Goal: Use online tool/utility: Use online tool/utility

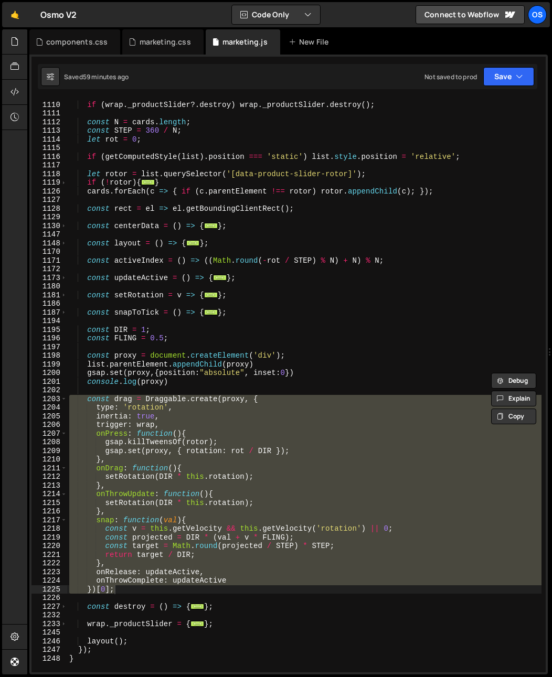
scroll to position [700, 0]
click at [148, 587] on div "if ( wrap . _productSlider ?. destroy ) wrap . _productSlider . destroy ( ) ; c…" at bounding box center [304, 386] width 474 height 574
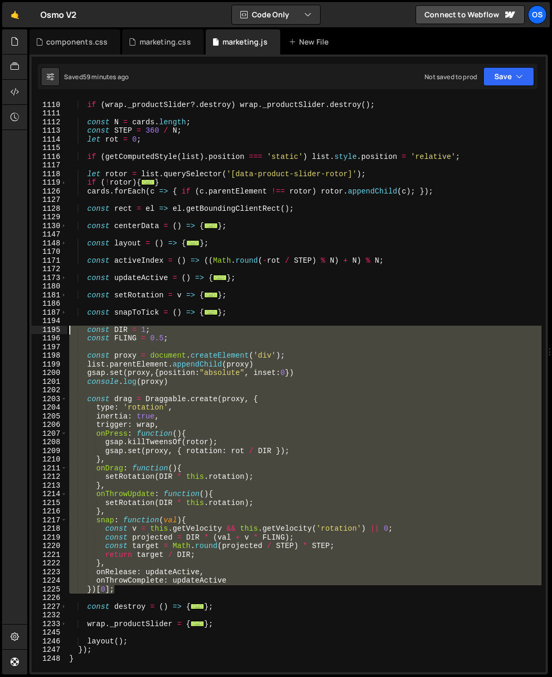
drag, startPoint x: 129, startPoint y: 592, endPoint x: 49, endPoint y: 331, distance: 273.4
click at [49, 331] on div "})[0]; 1109 1110 1111 1112 1113 1114 1115 1116 1117 1118 1119 1126 1127 1128 11…" at bounding box center [288, 386] width 514 height 574
paste textarea "})[0]"
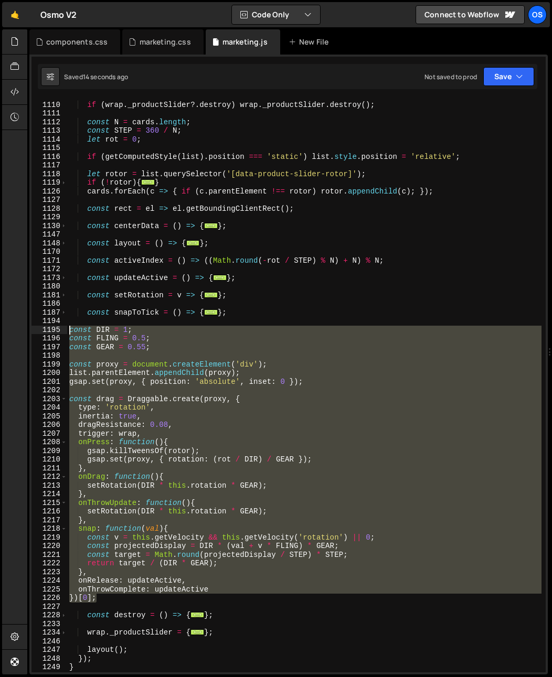
drag, startPoint x: 106, startPoint y: 597, endPoint x: 55, endPoint y: 328, distance: 274.1
click at [55, 328] on div "})[0]; 1109 1110 1111 1112 1113 1114 1115 1116 1117 1118 1119 1126 1127 1128 11…" at bounding box center [288, 386] width 514 height 574
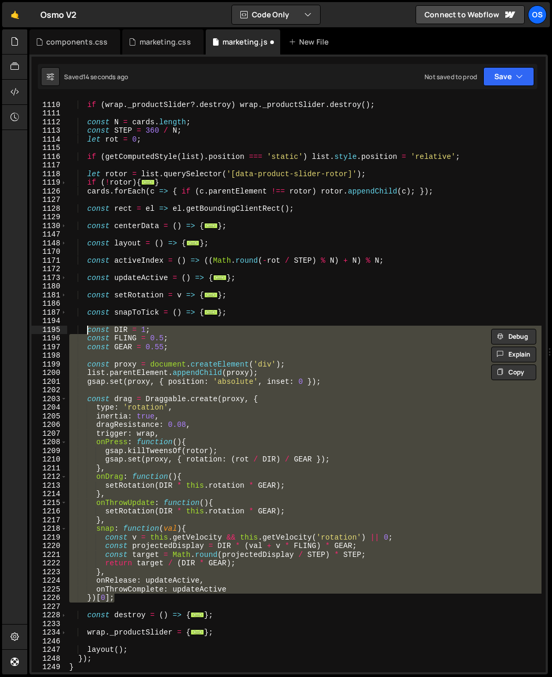
click at [205, 348] on div "if ( wrap . _productSlider ?. destroy ) wrap . _productSlider . destroy ( ) ; c…" at bounding box center [304, 386] width 474 height 574
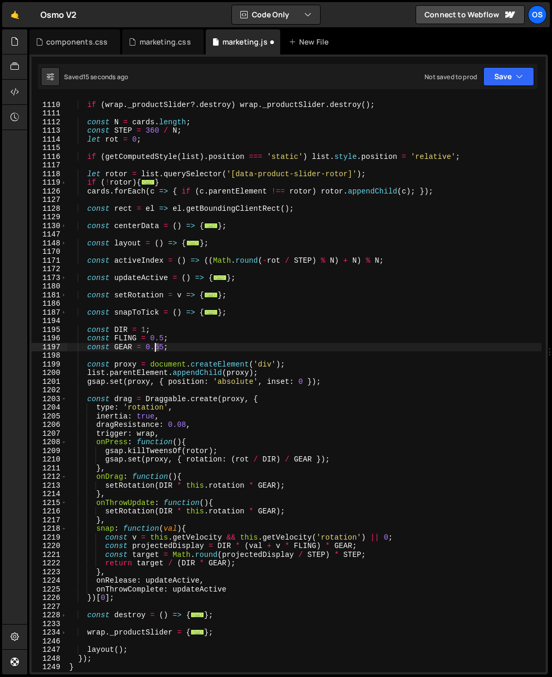
click at [157, 349] on div "if ( wrap . _productSlider ?. destroy ) wrap . _productSlider . destroy ( ) ; c…" at bounding box center [304, 387] width 474 height 591
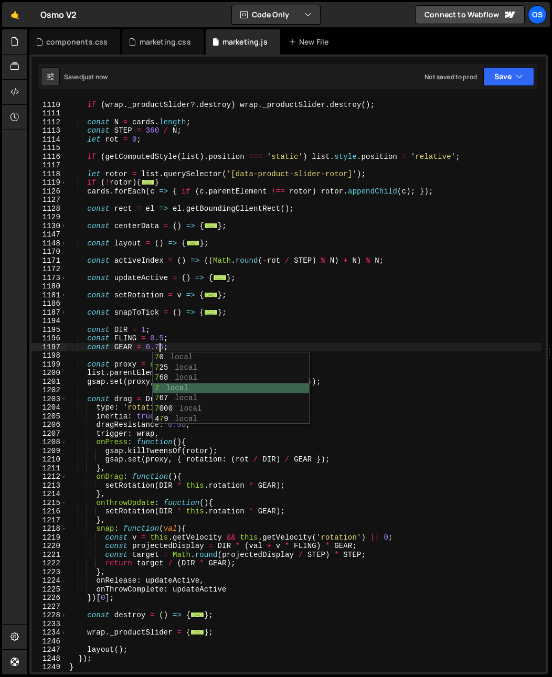
click at [265, 384] on div "7 0 local 7 25 local 7 68 local 7 local 7 67 local 7 000 local 4 7 9 local" at bounding box center [231, 399] width 156 height 92
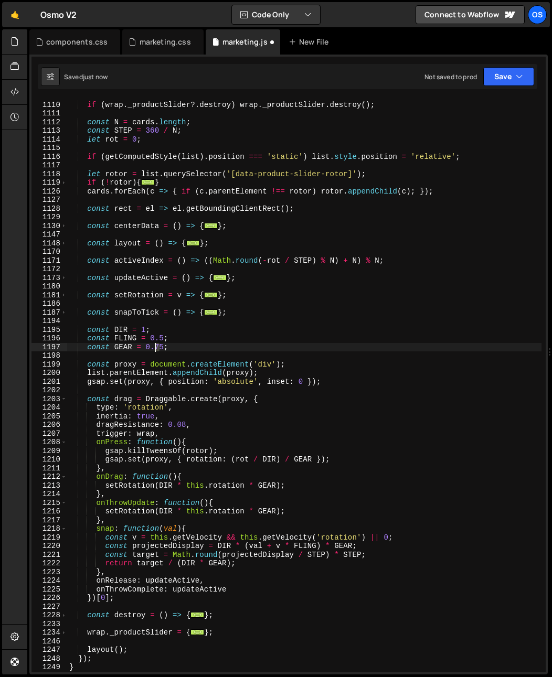
click at [156, 348] on div "if ( wrap . _productSlider ?. destroy ) wrap . _productSlider . destroy ( ) ; c…" at bounding box center [304, 387] width 474 height 591
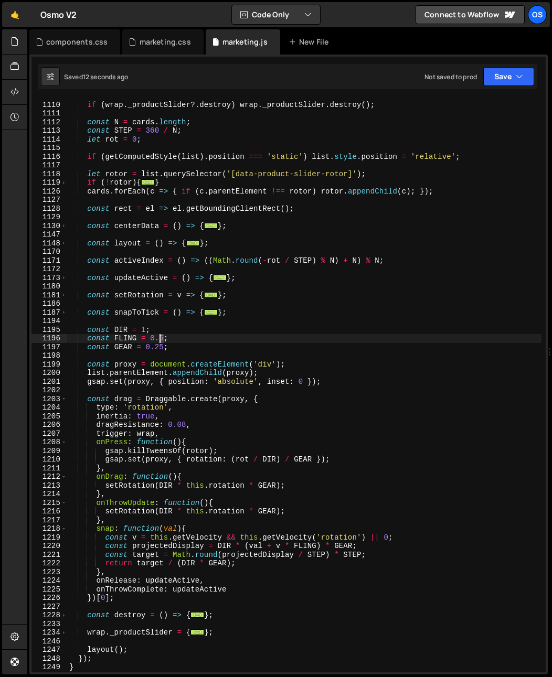
click at [159, 339] on div "if ( wrap . _productSlider ?. destroy ) wrap . _productSlider . destroy ( ) ; c…" at bounding box center [304, 387] width 474 height 591
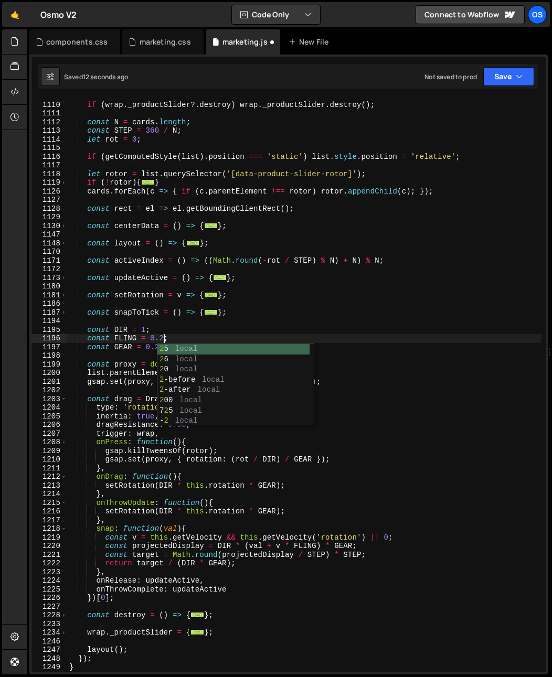
scroll to position [0, 6]
click at [157, 313] on div "if ( wrap . _productSlider ?. destroy ) wrap . _productSlider . destroy ( ) ; c…" at bounding box center [304, 387] width 474 height 591
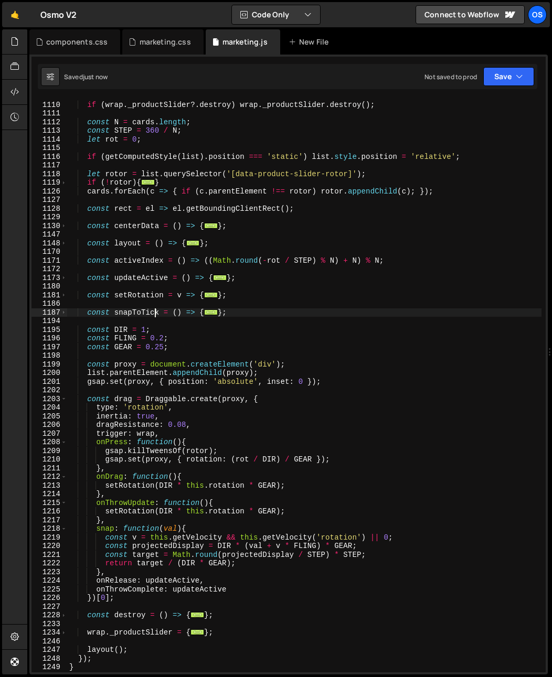
type textarea "const FLING = 0.5;"
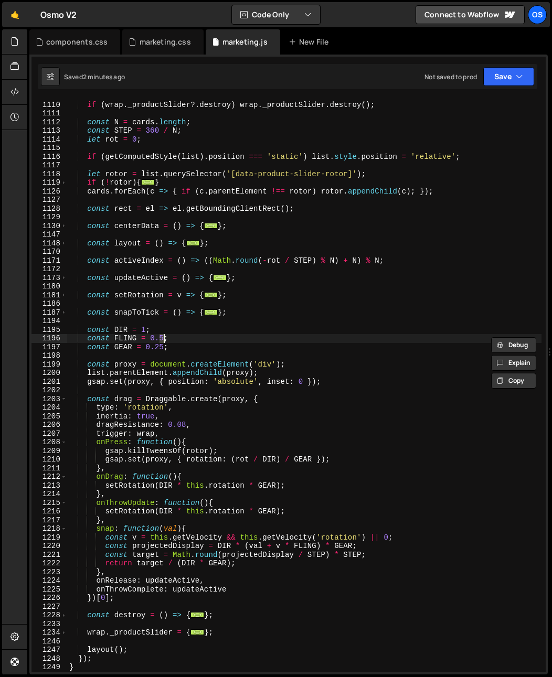
click at [244, 169] on div "if ( wrap . _productSlider ?. destroy ) wrap . _productSlider . destroy ( ) ; c…" at bounding box center [304, 387] width 474 height 591
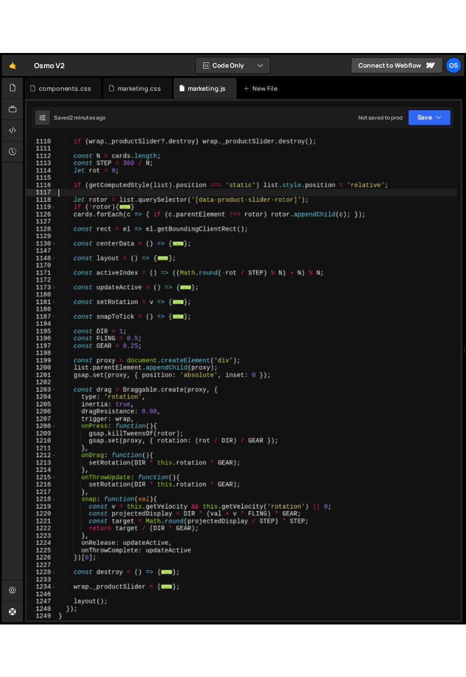
scroll to position [0, 0]
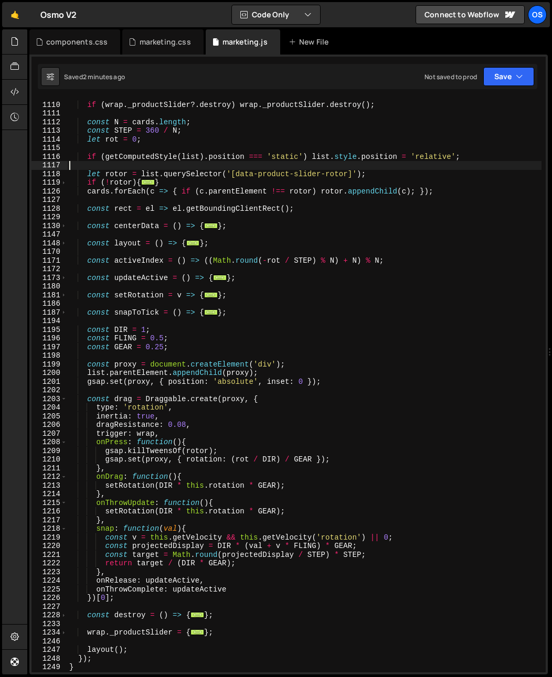
click at [125, 364] on div "if ( wrap . _productSlider ?. destroy ) wrap . _productSlider . destroy ( ) ; c…" at bounding box center [304, 387] width 474 height 591
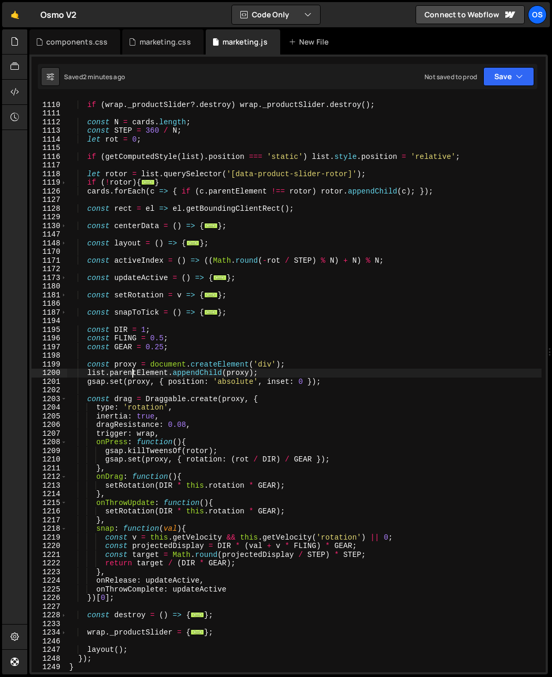
click at [130, 375] on div "if ( wrap . _productSlider ?. destroy ) wrap . _productSlider . destroy ( ) ; c…" at bounding box center [304, 387] width 474 height 591
click at [132, 396] on div "if ( wrap . _productSlider ?. destroy ) wrap . _productSlider . destroy ( ) ; c…" at bounding box center [304, 387] width 474 height 591
type textarea "const drag = Draggable.create(proxy, {"
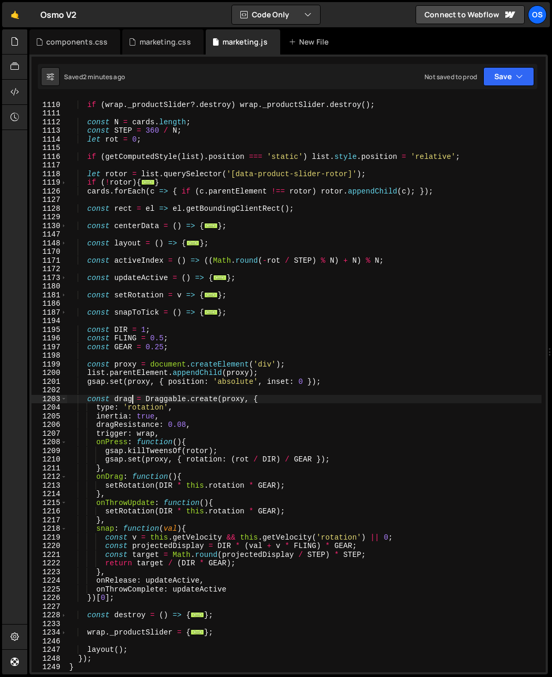
click at [206, 391] on div "if ( wrap . _productSlider ?. destroy ) wrap . _productSlider . destroy ( ) ; c…" at bounding box center [304, 387] width 474 height 591
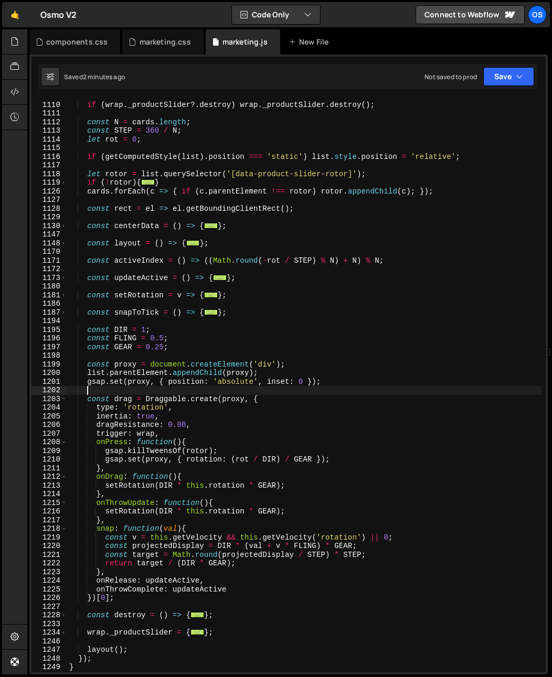
click at [252, 380] on div "if ( wrap . _productSlider ?. destroy ) wrap . _productSlider . destroy ( ) ; c…" at bounding box center [304, 387] width 474 height 591
type textarea "gsap.set(proxy, { position: 'absolute', inset: 0 });"
click at [325, 388] on div "if ( wrap . _productSlider ?. destroy ) wrap . _productSlider . destroy ( ) ; c…" at bounding box center [304, 387] width 474 height 591
click at [306, 383] on div "if ( wrap . _productSlider ?. destroy ) wrap . _productSlider . destroy ( ) ; c…" at bounding box center [304, 387] width 474 height 591
click at [266, 386] on div "if ( wrap . _productSlider ?. destroy ) wrap . _productSlider . destroy ( ) ; c…" at bounding box center [304, 387] width 474 height 591
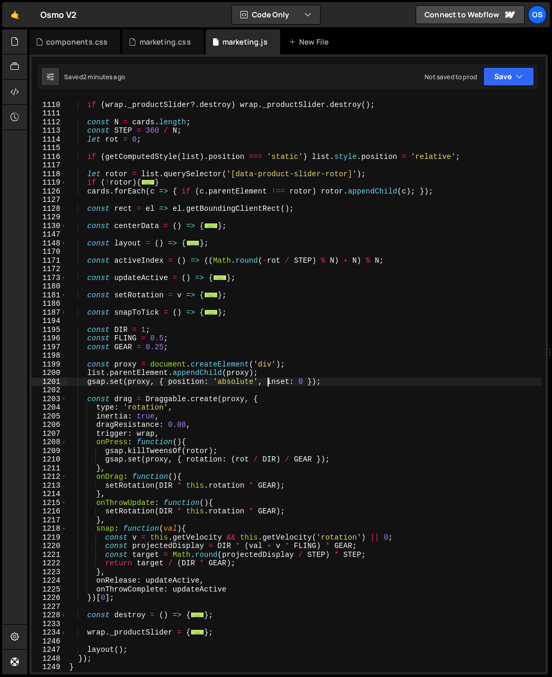
click at [130, 376] on div "if ( wrap . _productSlider ?. destroy ) wrap . _productSlider . destroy ( ) ; c…" at bounding box center [304, 387] width 474 height 591
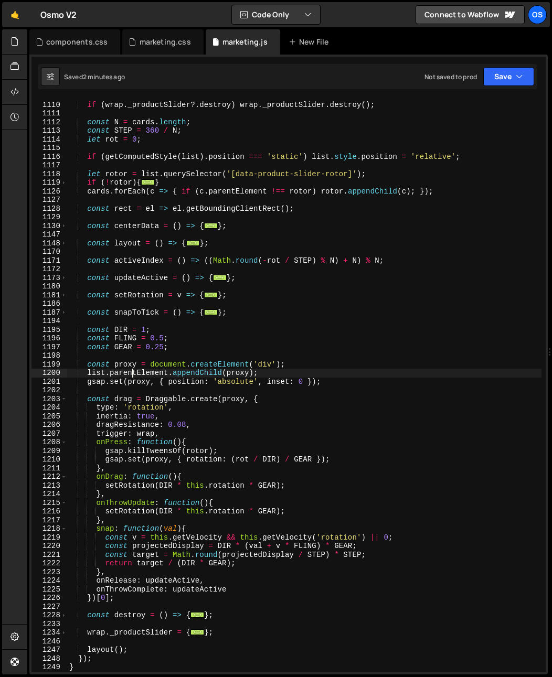
click at [134, 363] on div "if ( wrap . _productSlider ?. destroy ) wrap . _productSlider . destroy ( ) ; c…" at bounding box center [304, 387] width 474 height 591
click at [2, 193] on div "Hold on a sec... Are you certain you wish to leave this page? Any changes you'v…" at bounding box center [276, 338] width 552 height 677
drag, startPoint x: 1, startPoint y: 194, endPoint x: 63, endPoint y: 203, distance: 63.1
click at [63, 203] on div "Hold on a sec... Are you certain you wish to leave this page? Any changes you'v…" at bounding box center [276, 338] width 552 height 677
click at [135, 212] on div "if ( wrap . _productSlider ?. destroy ) wrap . _productSlider . destroy ( ) ; c…" at bounding box center [304, 387] width 474 height 591
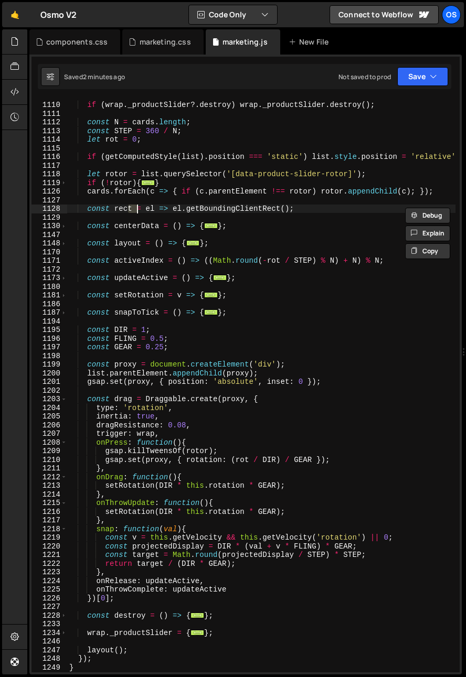
scroll to position [708, 0]
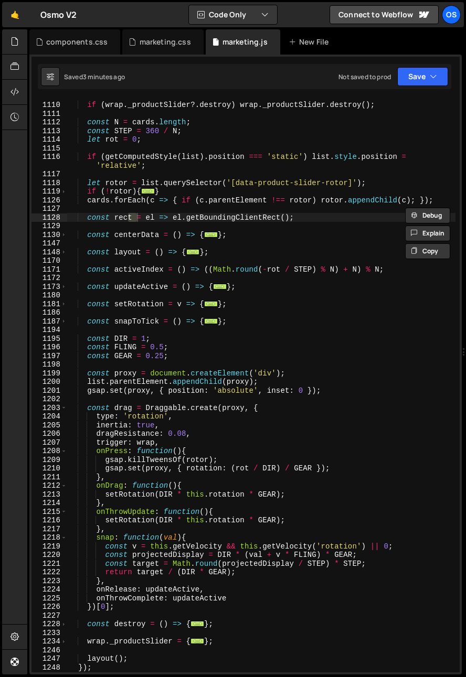
click at [151, 440] on div "if ( wrap . _productSlider ?. destroy ) wrap . _productSlider . destroy ( ) ; c…" at bounding box center [261, 387] width 388 height 591
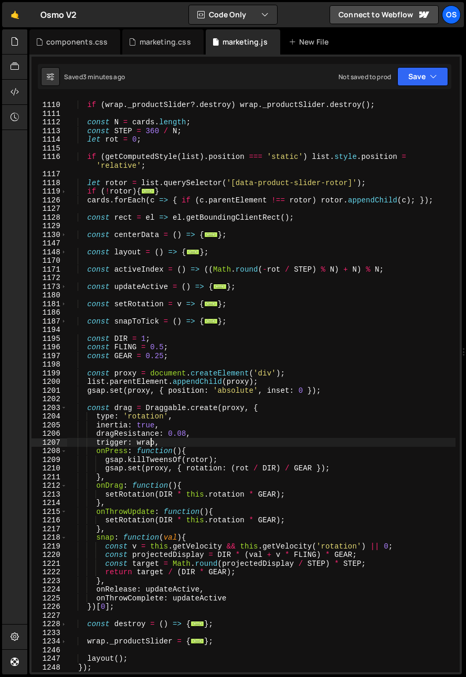
click at [151, 440] on div "if ( wrap . _productSlider ?. destroy ) wrap . _productSlider . destroy ( ) ; c…" at bounding box center [261, 387] width 388 height 591
click at [244, 358] on div "if ( wrap . _productSlider ?. destroy ) wrap . _productSlider . destroy ( ) ; c…" at bounding box center [261, 387] width 388 height 591
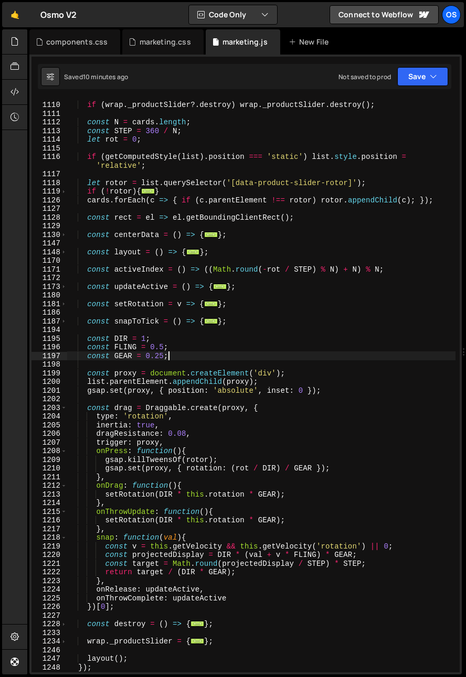
click at [164, 389] on div "if ( wrap . _productSlider ?. destroy ) wrap . _productSlider . destroy ( ) ; c…" at bounding box center [261, 387] width 388 height 591
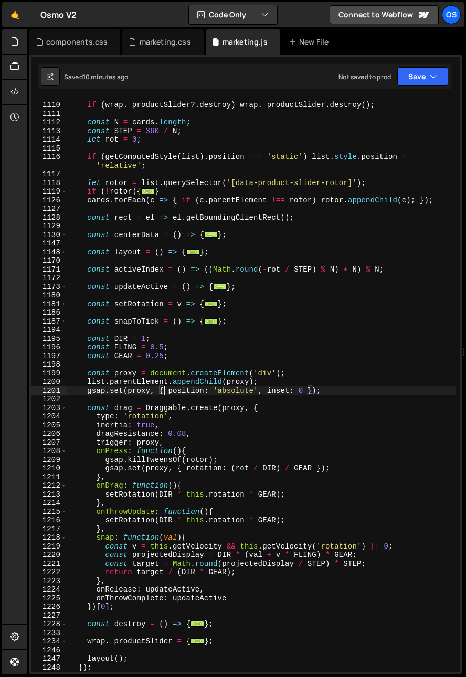
click at [304, 390] on div "if ( wrap . _productSlider ?. destroy ) wrap . _productSlider . destroy ( ) ; c…" at bounding box center [261, 387] width 388 height 591
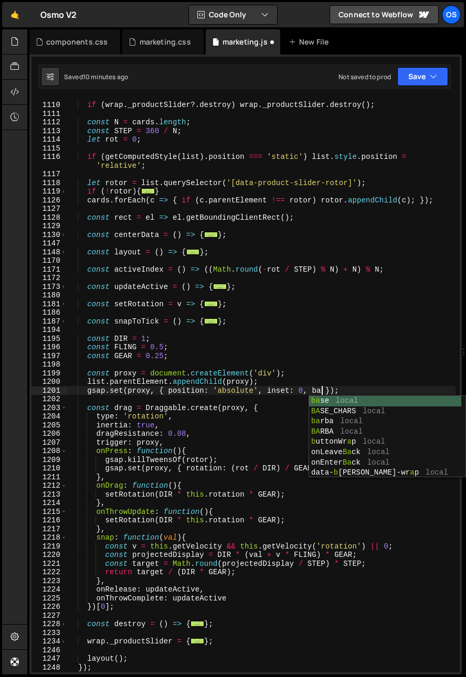
scroll to position [0, 18]
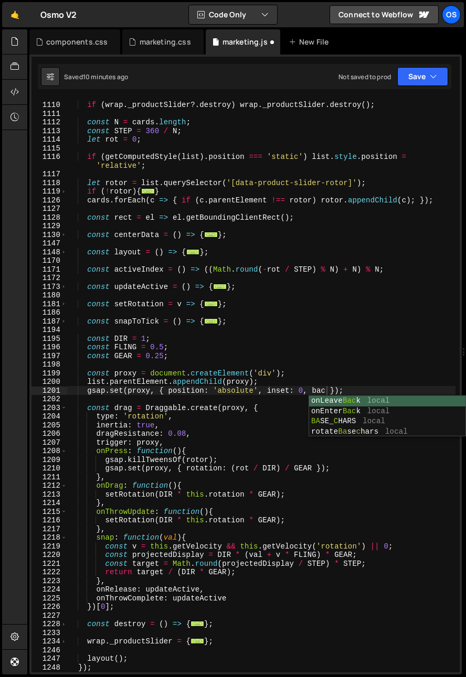
click at [350, 371] on div "if ( wrap . _productSlider ?. destroy ) wrap . _productSlider . destroy ( ) ; c…" at bounding box center [261, 387] width 388 height 591
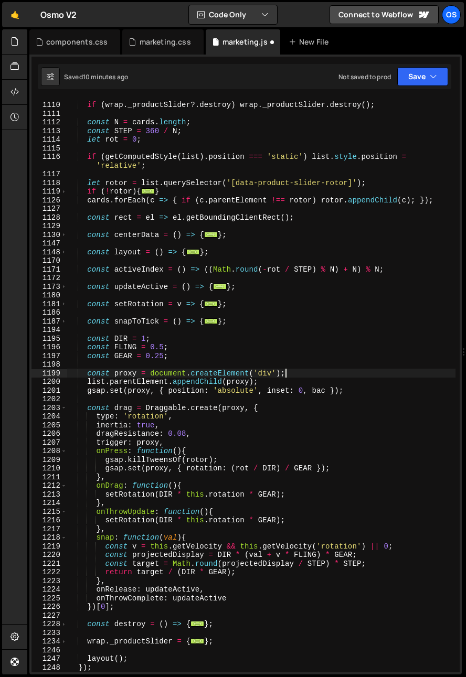
scroll to position [0, 15]
click at [322, 391] on div "if ( wrap . _productSlider ?. destroy ) wrap . _productSlider . destroy ( ) ; c…" at bounding box center [261, 387] width 388 height 591
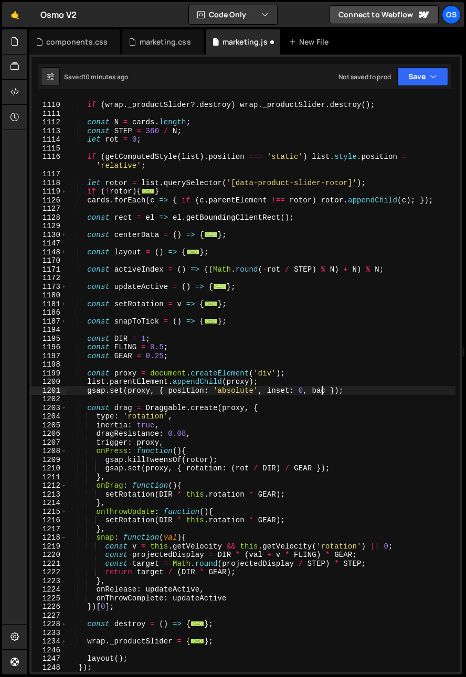
drag, startPoint x: 326, startPoint y: 391, endPoint x: 325, endPoint y: 400, distance: 9.6
click at [326, 391] on div "if ( wrap . _productSlider ?. destroy ) wrap . _productSlider . destroy ( ) ; c…" at bounding box center [261, 387] width 388 height 591
paste textarea "[URL][DOMAIN_NAME]""
type textarea "gsap.set(proxy, { position: 'absolute', inset: 0, background:"" });"
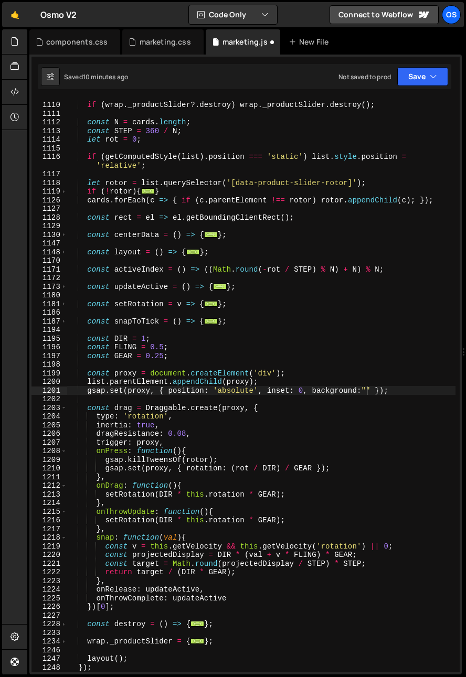
click at [321, 362] on div "if ( wrap . _productSlider ?. destroy ) wrap . _productSlider . destroy ( ) ; c…" at bounding box center [261, 387] width 388 height 591
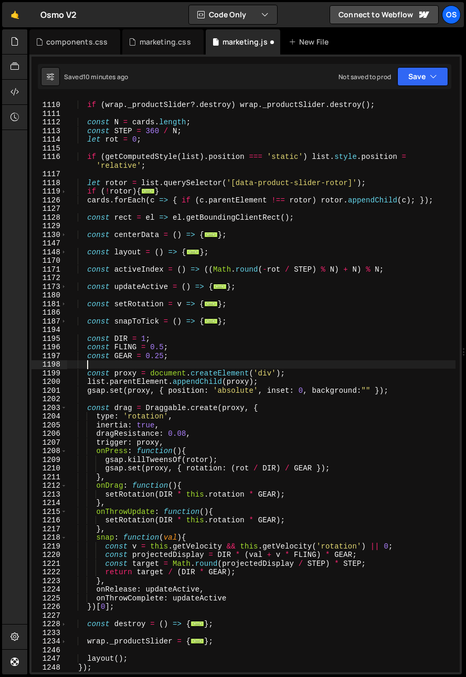
click at [365, 390] on div "if ( wrap . _productSlider ?. destroy ) wrap . _productSlider . destroy ( ) ; c…" at bounding box center [261, 387] width 388 height 591
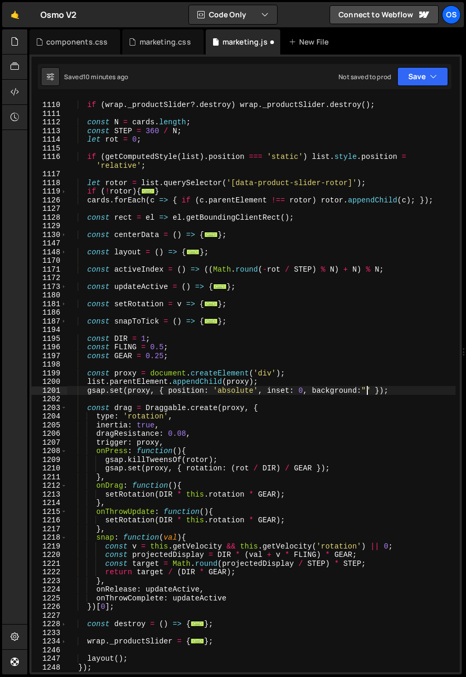
paste textarea "rgba(255, 0, 0, 0.26)"
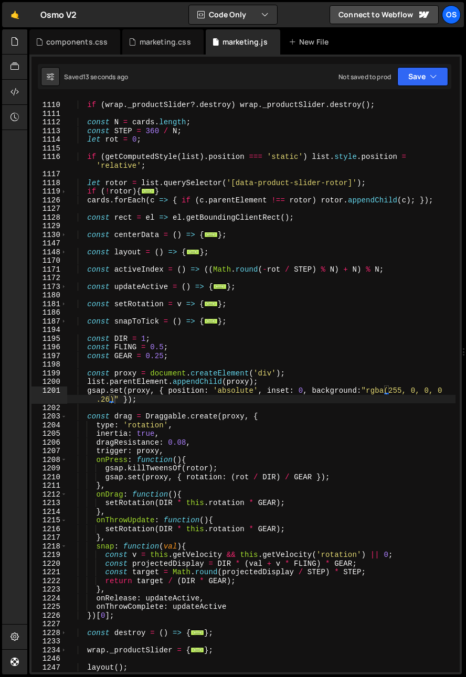
click at [213, 392] on div "if ( wrap . _productSlider ?. destroy ) wrap . _productSlider . destroy ( ) ; c…" at bounding box center [261, 387] width 388 height 591
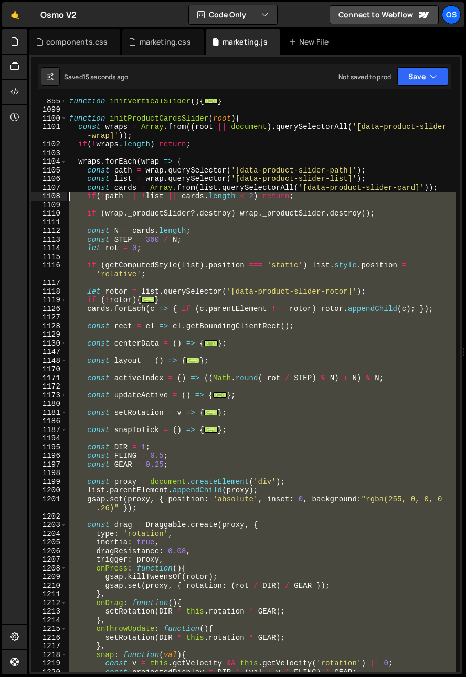
scroll to position [563, 0]
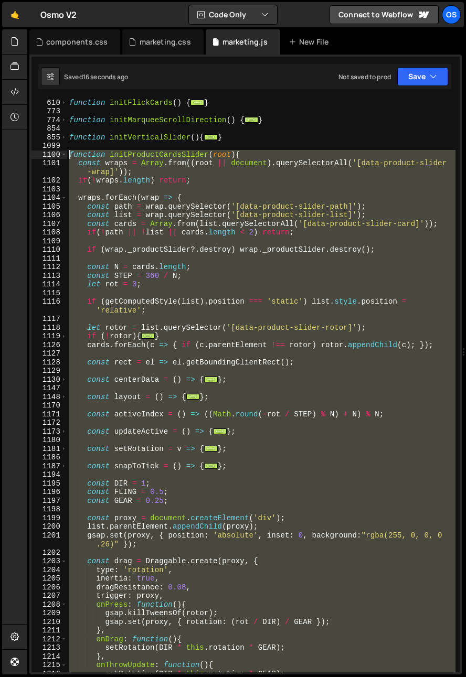
drag, startPoint x: 108, startPoint y: 612, endPoint x: 38, endPoint y: 155, distance: 461.8
click at [38, 155] on div "gsap.set(proxy, { position: 'absolute', inset: 0, background:"rgba(255, 0, 0, 0…" at bounding box center [245, 386] width 428 height 574
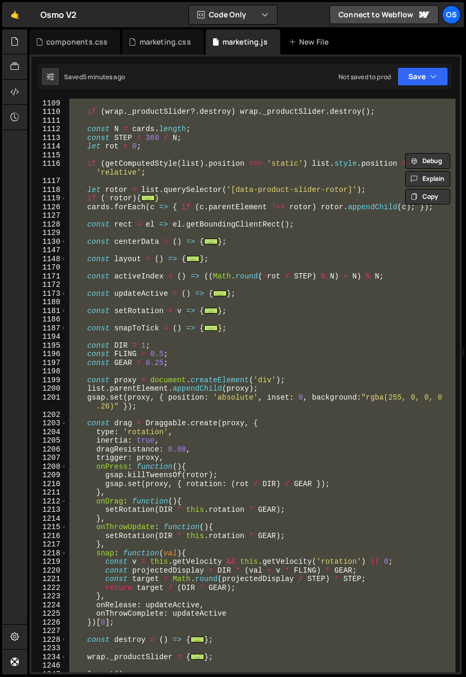
scroll to position [742, 0]
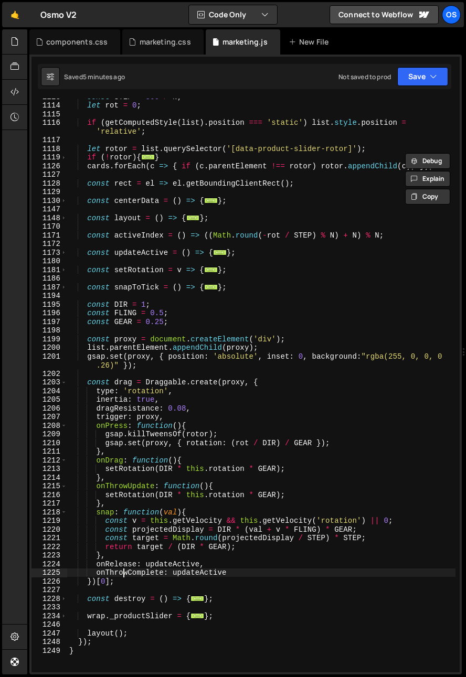
click at [122, 579] on div "const STEP = 360 / N ; let rot = 0 ; if ( getComputedStyle ( list ) . position …" at bounding box center [261, 387] width 388 height 591
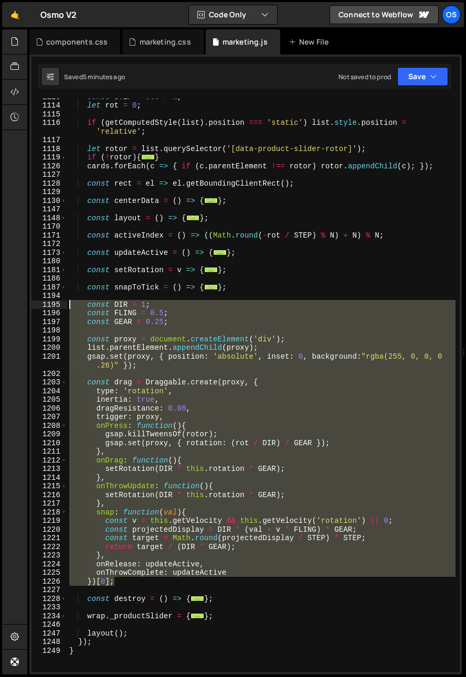
drag, startPoint x: 121, startPoint y: 583, endPoint x: 56, endPoint y: 307, distance: 283.2
click at [56, 307] on div "})[0]; 1113 1114 1115 1116 1117 1118 1119 1126 1127 1128 1129 1130 1147 1148 11…" at bounding box center [245, 386] width 428 height 574
paste textarea "})[0]"
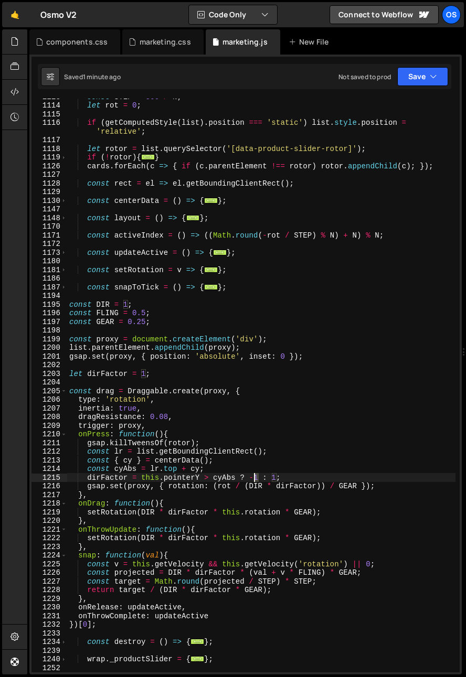
click at [256, 482] on div "const STEP = 360 / N ; let rot = 0 ; if ( getComputedStyle ( list ) . position …" at bounding box center [261, 387] width 388 height 591
click at [217, 479] on div "const STEP = 360 / N ; let rot = 0 ; if ( getComputedStyle ( list ) . position …" at bounding box center [261, 387] width 388 height 591
click at [256, 471] on div "const STEP = 360 / N ; let rot = 0 ; if ( getComputedStyle ( list ) . position …" at bounding box center [261, 387] width 388 height 591
click at [259, 479] on div "const STEP = 360 / N ; let rot = 0 ; if ( getComputedStyle ( list ) . position …" at bounding box center [261, 387] width 388 height 591
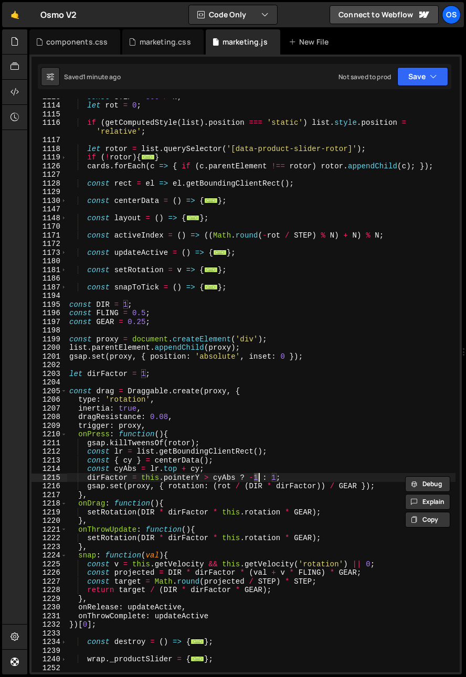
scroll to position [0, 13]
click at [268, 481] on div "const STEP = 360 / N ; let rot = 0 ; if ( getComputedStyle ( list ) . position …" at bounding box center [261, 387] width 388 height 591
click at [278, 483] on div "const STEP = 360 / N ; let rot = 0 ; if ( getComputedStyle ( list ) . position …" at bounding box center [261, 387] width 388 height 591
drag, startPoint x: 260, startPoint y: 480, endPoint x: 255, endPoint y: 482, distance: 5.5
click at [255, 482] on div "const STEP = 360 / N ; let rot = 0 ; if ( getComputedStyle ( list ) . position …" at bounding box center [261, 387] width 388 height 591
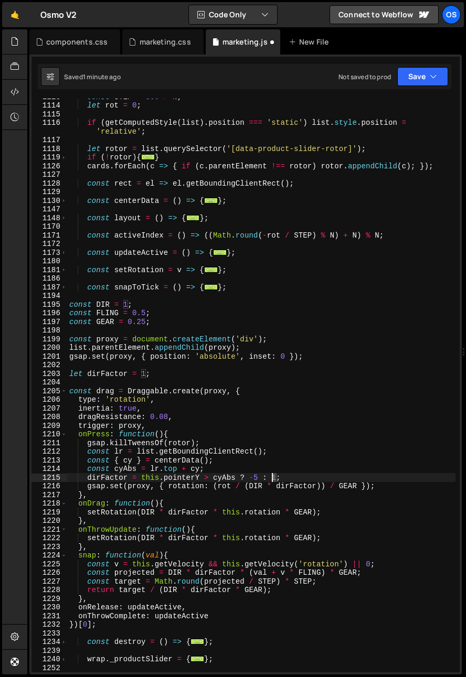
click at [273, 480] on div "const STEP = 360 / N ; let rot = 0 ; if ( getComputedStyle ( list ) . position …" at bounding box center [261, 387] width 388 height 591
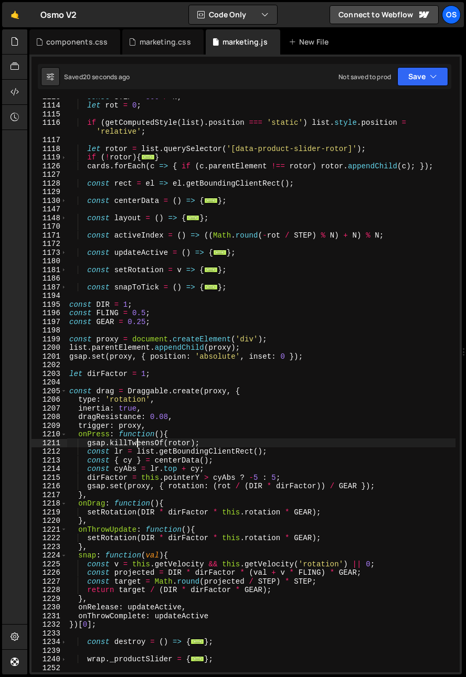
click at [136, 444] on div "const STEP = 360 / N ; let rot = 0 ; if ( getComputedStyle ( list ) . position …" at bounding box center [261, 387] width 388 height 591
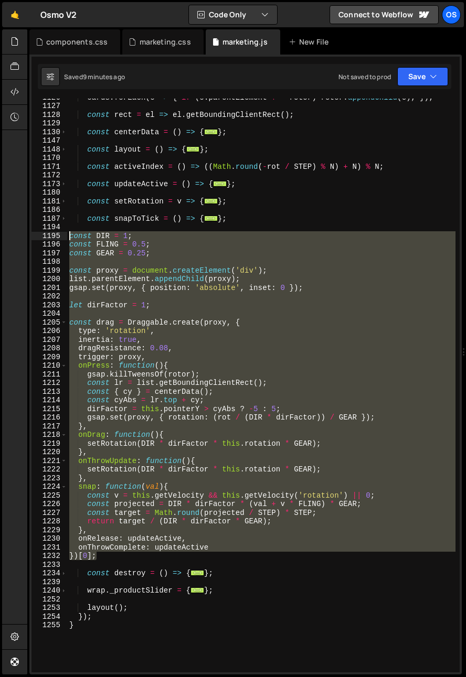
drag, startPoint x: 103, startPoint y: 558, endPoint x: 43, endPoint y: 238, distance: 325.8
click at [43, 238] on div "gsap.[PERSON_NAME](rotor); 1126 1127 1128 1129 1130 1147 1148 1170 1171 1172 11…" at bounding box center [245, 386] width 428 height 574
paste textarea "})[0]"
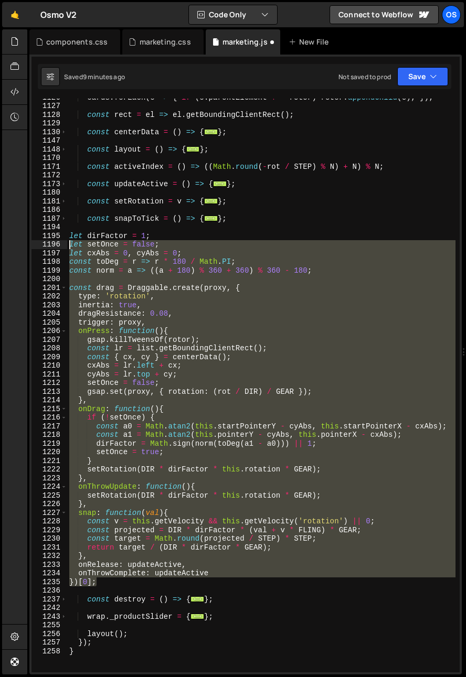
drag, startPoint x: 102, startPoint y: 583, endPoint x: 41, endPoint y: 231, distance: 356.7
click at [39, 232] on div "})[0]; 1126 1127 1128 1129 1130 1147 1148 1170 1171 1172 1173 1180 1181 1186 11…" at bounding box center [245, 386] width 428 height 574
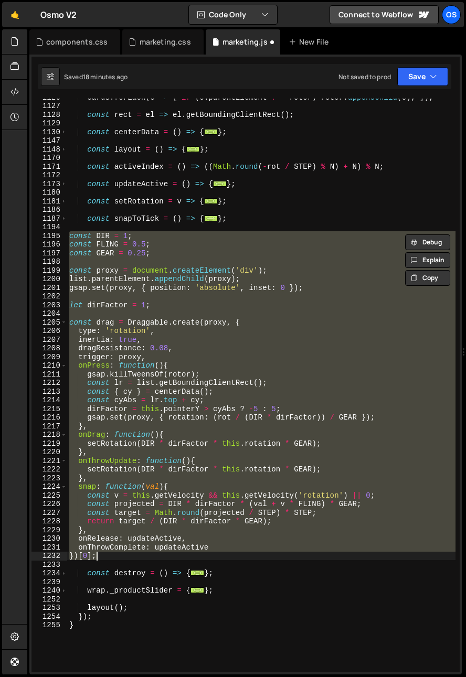
click at [143, 505] on div "cards . forEach ( c => { if ( c . parentElement !== rotor ) rotor . appendChild…" at bounding box center [261, 386] width 388 height 574
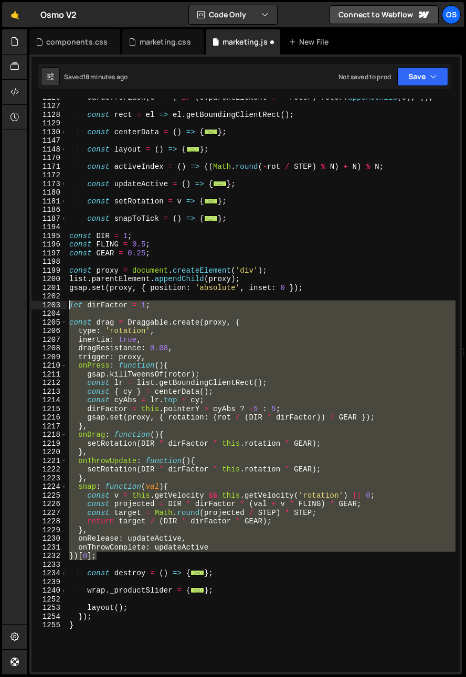
drag, startPoint x: 102, startPoint y: 555, endPoint x: 53, endPoint y: 302, distance: 258.2
click at [53, 302] on div "const projected = DIR * dirFactor * (val + v * FLING) * GEAR; 1126 1127 1128 11…" at bounding box center [245, 386] width 428 height 574
paste textarea "})[0];"
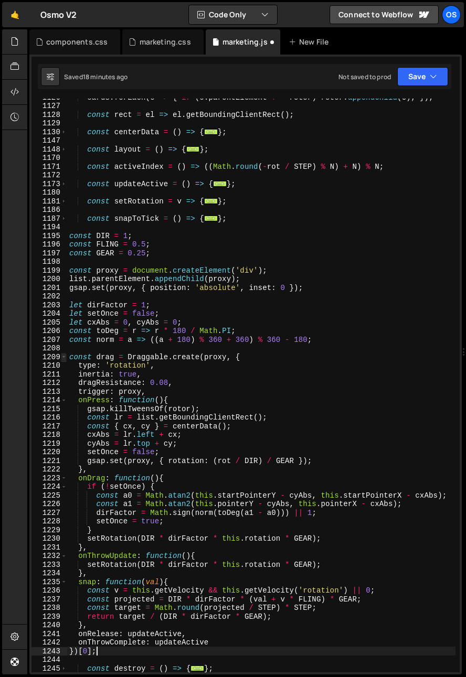
scroll to position [819, 0]
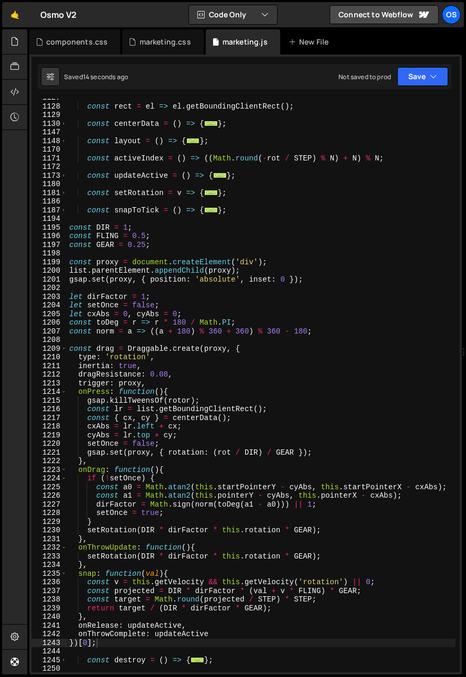
click at [36, 496] on div "1226" at bounding box center [49, 496] width 36 height 9
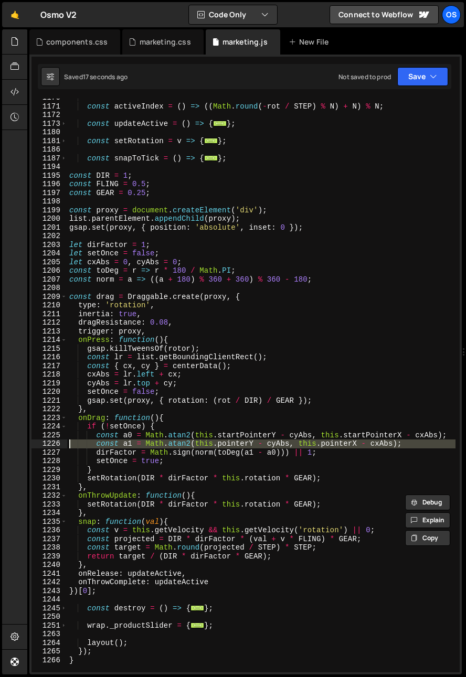
scroll to position [871, 0]
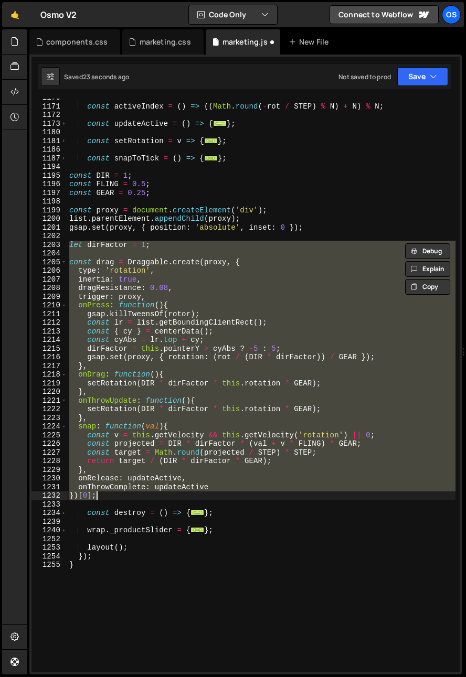
click at [87, 460] on div "const activeIndex = ( ) => (( Math . round ( - rot / STEP ) % N ) + N ) % N ; c…" at bounding box center [261, 386] width 388 height 574
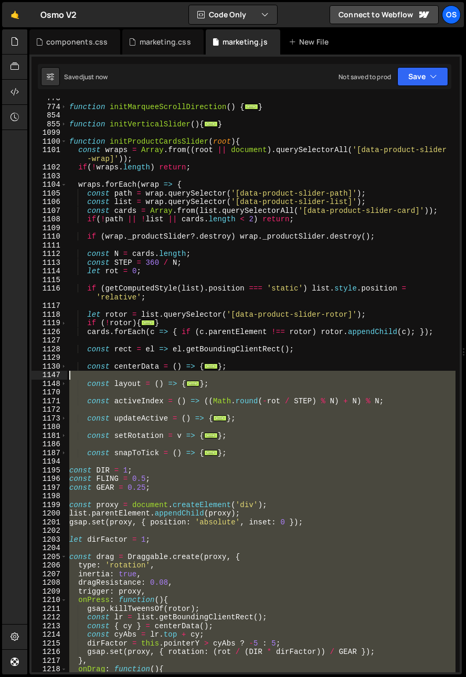
scroll to position [544, 0]
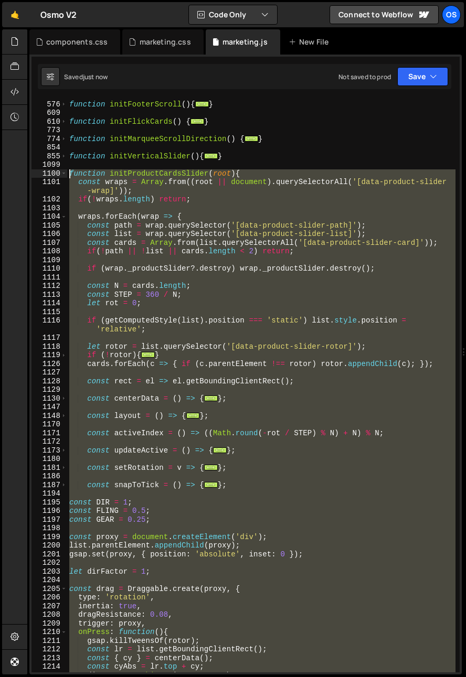
drag, startPoint x: 98, startPoint y: 385, endPoint x: 42, endPoint y: 175, distance: 217.3
click at [42, 176] on div "return target / (DIR * dirFactor * GEAR); 575 576 609 610 773 774 854 855 1099 …" at bounding box center [245, 386] width 428 height 574
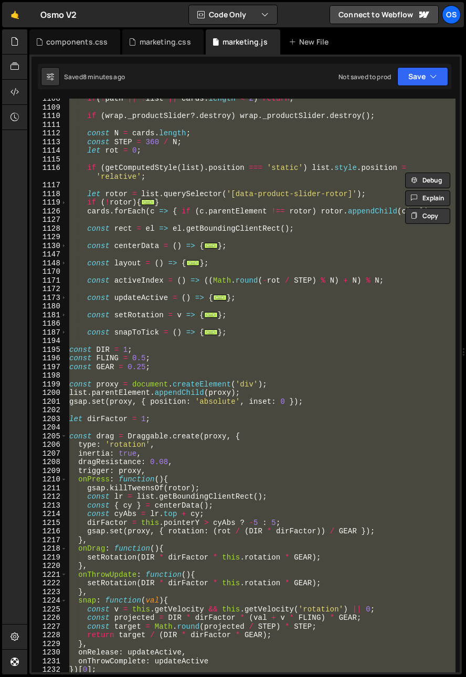
scroll to position [713, 0]
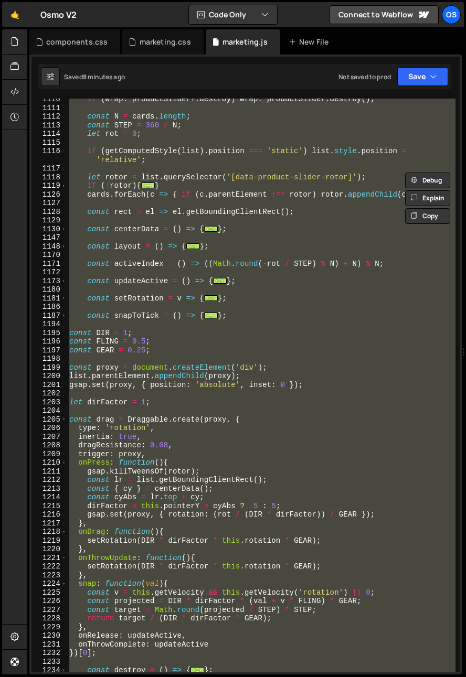
click at [96, 593] on div "if ( wrap . _productSlider ?. destroy ) wrap . _productSlider . destroy ( ) ; c…" at bounding box center [261, 386] width 388 height 574
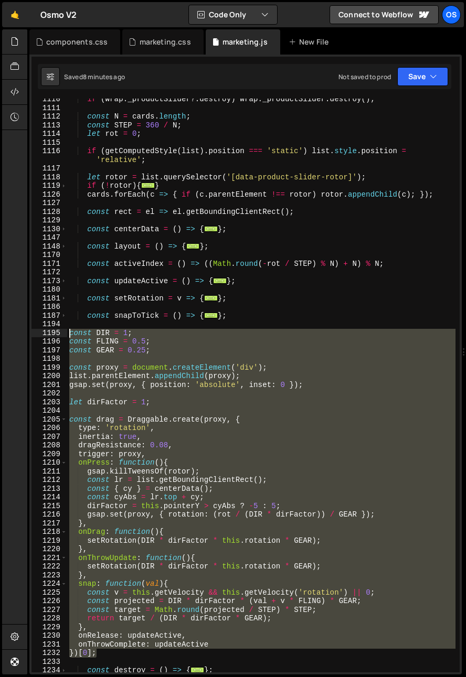
drag, startPoint x: 100, startPoint y: 653, endPoint x: 35, endPoint y: 331, distance: 329.1
click at [35, 331] on div "const v = this.getVelocity && this.getVelocity('rotation') || 0; 1110 1111 1112…" at bounding box center [245, 386] width 428 height 574
paste textarea "})[0]"
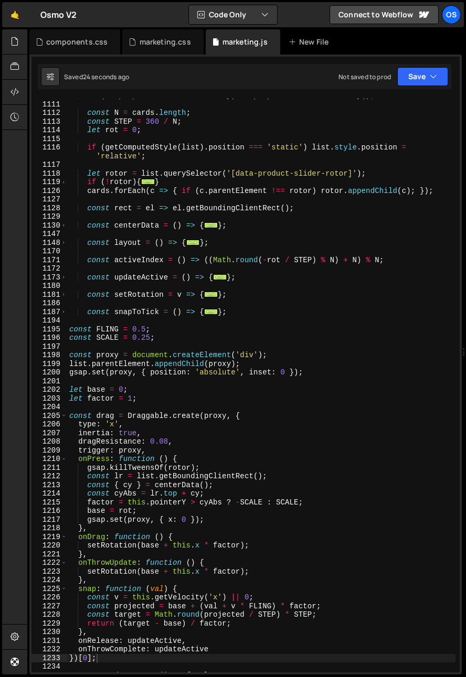
scroll to position [721, 0]
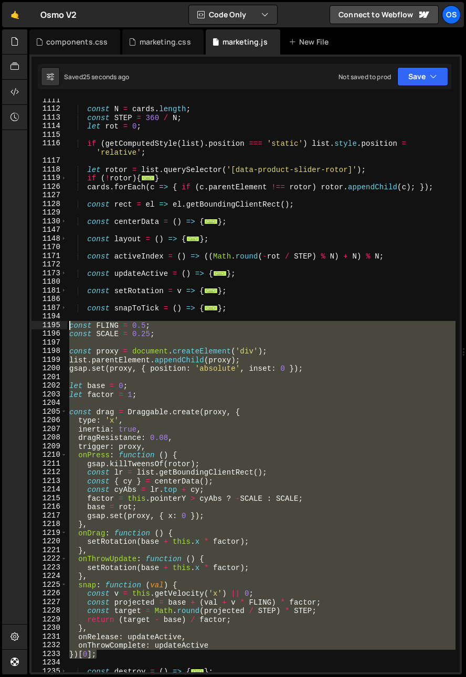
drag, startPoint x: 107, startPoint y: 653, endPoint x: 42, endPoint y: 330, distance: 329.6
click at [42, 330] on div "})[0]; 1111 1112 1113 1114 1115 1116 1117 1118 1119 1126 1127 1128 1129 1130 11…" at bounding box center [245, 386] width 428 height 574
paste textarea "})[0]"
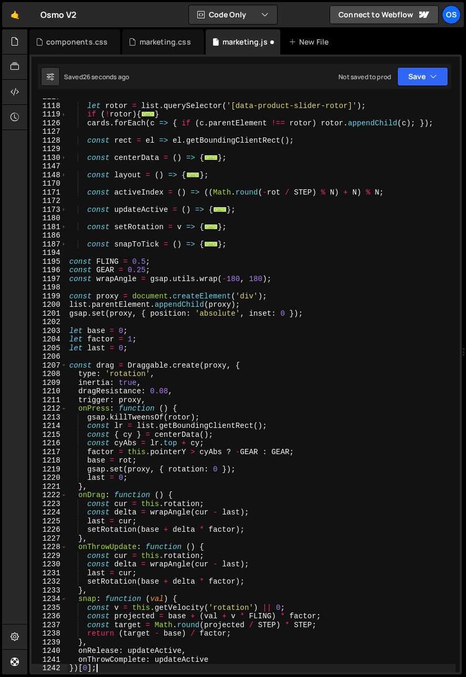
scroll to position [785, 0]
click at [230, 390] on div "let rotor = list . querySelector ( '[data-product-slider-rotor]' ) ; if ( ! rot…" at bounding box center [261, 388] width 388 height 591
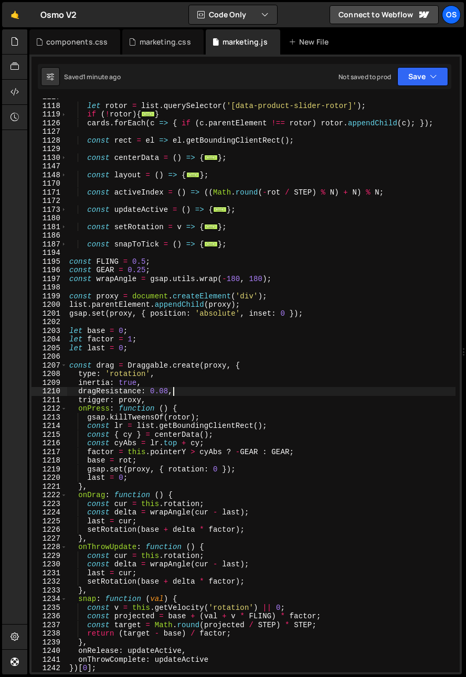
scroll to position [831, 0]
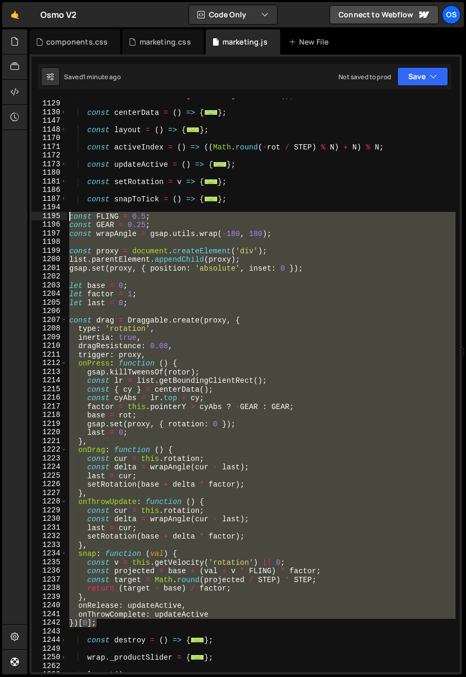
drag, startPoint x: 107, startPoint y: 625, endPoint x: 24, endPoint y: 217, distance: 416.1
click at [24, 217] on div "Hold on a sec... Are you certain you wish to leave this page? Any changes you'v…" at bounding box center [233, 338] width 466 height 677
paste textarea "})[0]"
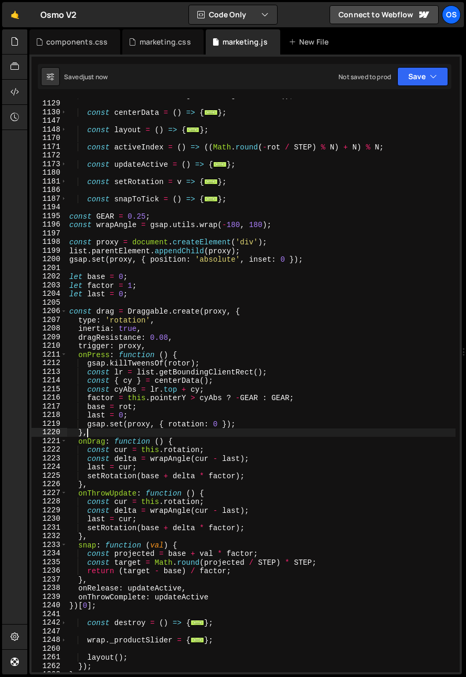
click at [166, 432] on div "const rect = el => el . getBoundingClientRect ( ) ; const centerData = ( ) => {…" at bounding box center [261, 386] width 388 height 591
click at [100, 494] on div "const rect = el => el . getBoundingClientRect ( ) ; const centerData = ( ) => {…" at bounding box center [261, 386] width 388 height 591
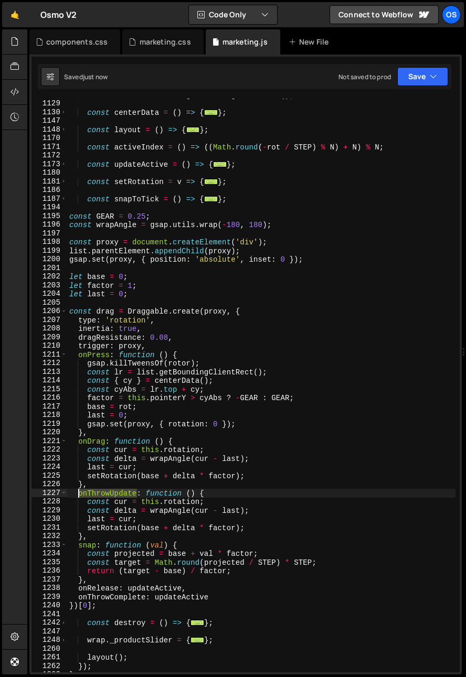
click at [100, 494] on div "const rect = el => el . getBoundingClientRect ( ) ; const centerData = ( ) => {…" at bounding box center [261, 386] width 388 height 591
click at [111, 523] on div "const rect = el => el . getBoundingClientRect ( ) ; const centerData = ( ) => {…" at bounding box center [261, 386] width 388 height 591
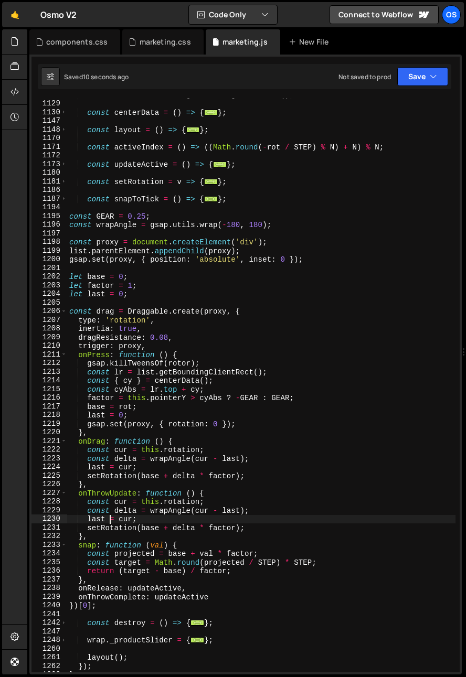
click at [86, 528] on div "const rect = el => el . getBoundingClientRect ( ) ; const centerData = ( ) => {…" at bounding box center [261, 386] width 388 height 591
click at [234, 552] on div "const rect = el => el . getBoundingClientRect ( ) ; const centerData = ( ) => {…" at bounding box center [261, 386] width 388 height 591
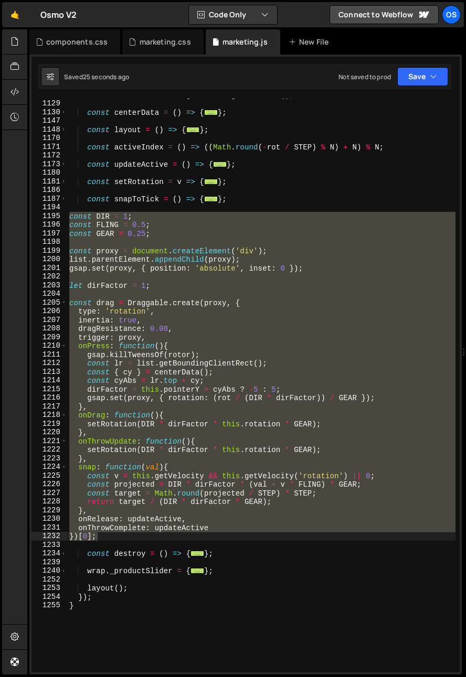
click at [112, 520] on div "const rect = el => el . getBoundingClientRect ( ) ; const centerData = ( ) => {…" at bounding box center [261, 386] width 388 height 574
drag, startPoint x: 98, startPoint y: 507, endPoint x: 20, endPoint y: 216, distance: 301.6
click at [20, 216] on div "Hold on a sec... Are you certain you wish to leave this page? Any changes you'v…" at bounding box center [233, 338] width 466 height 677
paste textarea "})[0]"
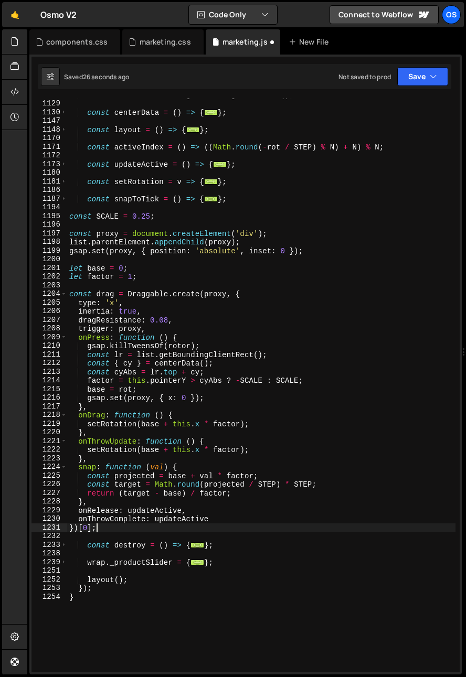
scroll to position [0, 1]
click at [174, 512] on div "const rect = el => el . getBoundingClientRect ( ) ; const centerData = ( ) => {…" at bounding box center [261, 386] width 388 height 591
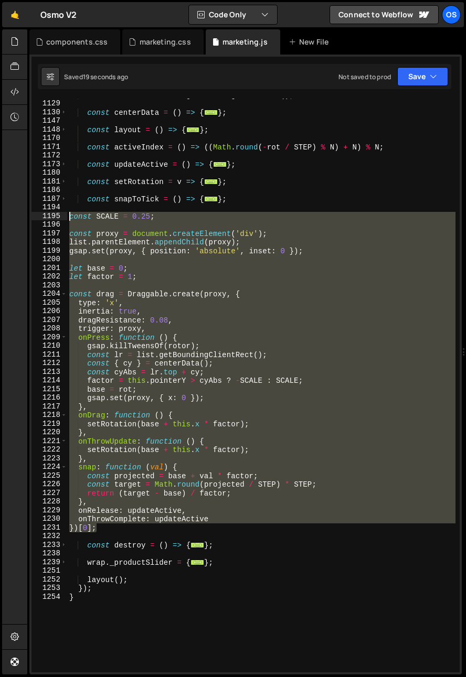
drag, startPoint x: 120, startPoint y: 528, endPoint x: 19, endPoint y: 218, distance: 326.1
click at [19, 218] on div "Hold on a sec... Are you certain you wish to leave this page? Any changes you'v…" at bounding box center [233, 338] width 466 height 677
click at [153, 315] on div "const rect = el => el . getBoundingClientRect ( ) ; const centerData = ( ) => {…" at bounding box center [261, 386] width 388 height 574
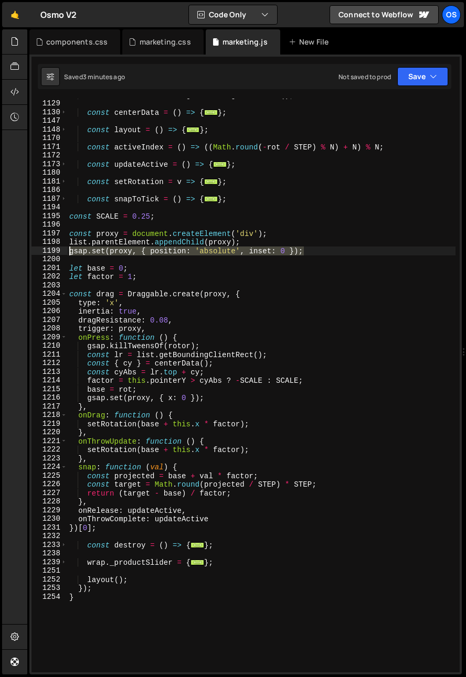
drag, startPoint x: 310, startPoint y: 250, endPoint x: 54, endPoint y: 251, distance: 256.6
click at [54, 252] on div "inertia: true, 1128 1129 1130 1147 1148 1170 1171 1172 1173 1180 1181 1186 1187…" at bounding box center [245, 386] width 428 height 574
paste textarea
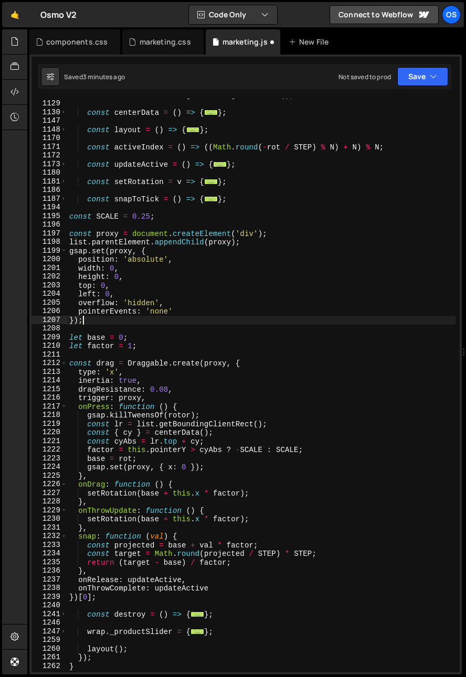
scroll to position [0, 1]
click at [281, 242] on div "const rect = el => el . getBoundingClientRect ( ) ; const centerData = ( ) => {…" at bounding box center [261, 386] width 388 height 591
type textarea "list.parentElement.appendChild(proxy);"
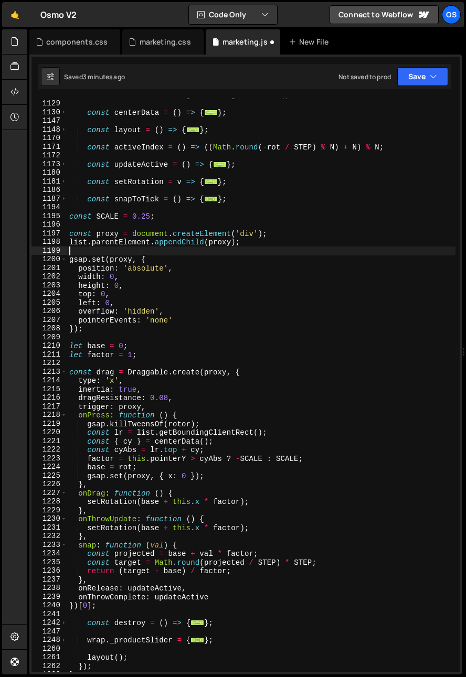
scroll to position [0, 0]
click at [204, 266] on div "const rect = el => el . getBoundingClientRect ( ) ; const centerData = ( ) => {…" at bounding box center [261, 386] width 388 height 591
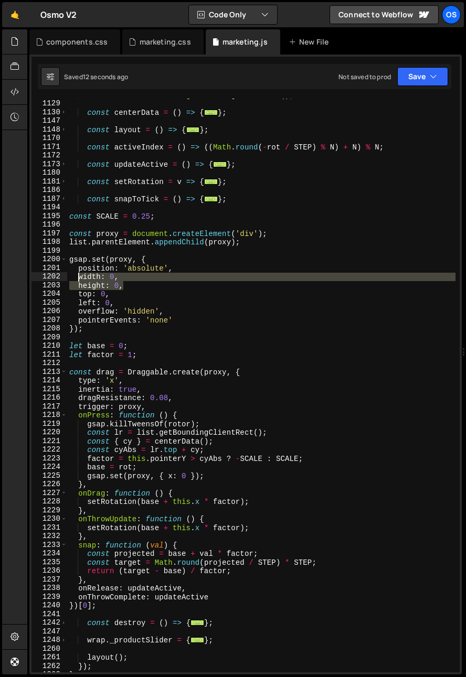
drag, startPoint x: 132, startPoint y: 286, endPoint x: 80, endPoint y: 276, distance: 53.0
click at [80, 276] on div "const rect = el => el . getBoundingClientRect ( ) ; const centerData = ( ) => {…" at bounding box center [261, 386] width 388 height 591
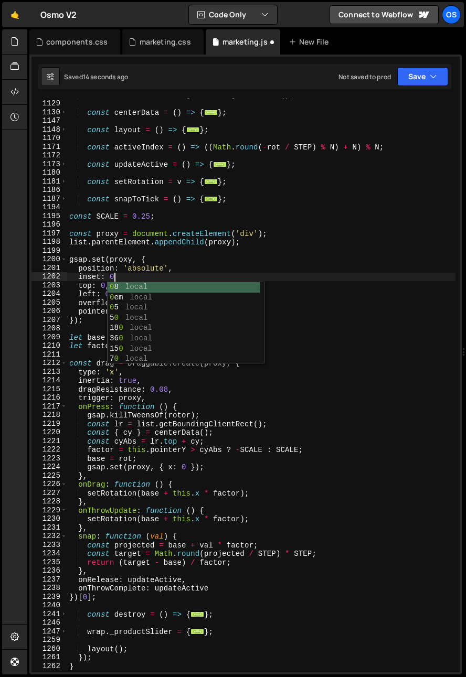
scroll to position [0, 3]
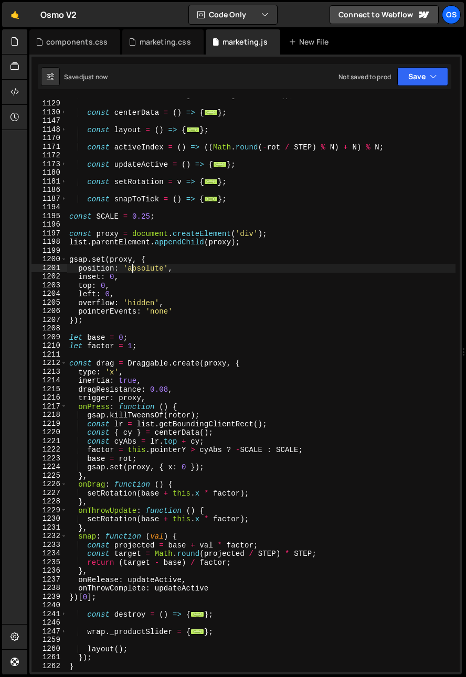
drag, startPoint x: 134, startPoint y: 269, endPoint x: 102, endPoint y: 403, distance: 137.5
click at [124, 270] on div "const rect = el => el . getBoundingClientRect ( ) ; const centerData = ( ) => {…" at bounding box center [261, 386] width 388 height 591
click at [110, 281] on div "const rect = el => el . getBoundingClientRect ( ) ; const centerData = ( ) => {…" at bounding box center [261, 386] width 388 height 591
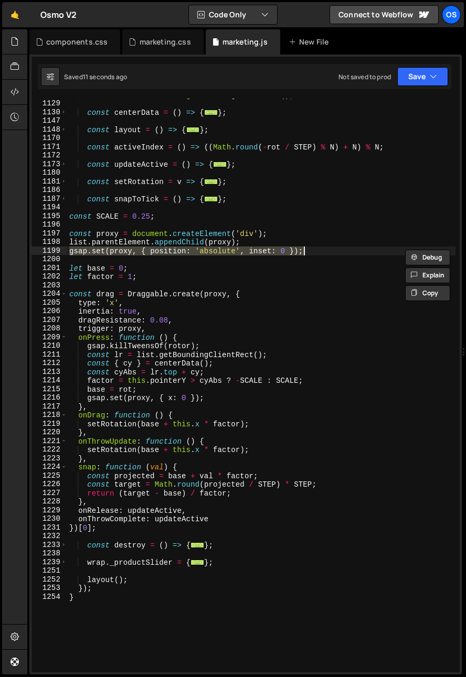
click at [285, 253] on div "const rect = el => el . getBoundingClientRect ( ) ; const centerData = ( ) => {…" at bounding box center [261, 386] width 388 height 574
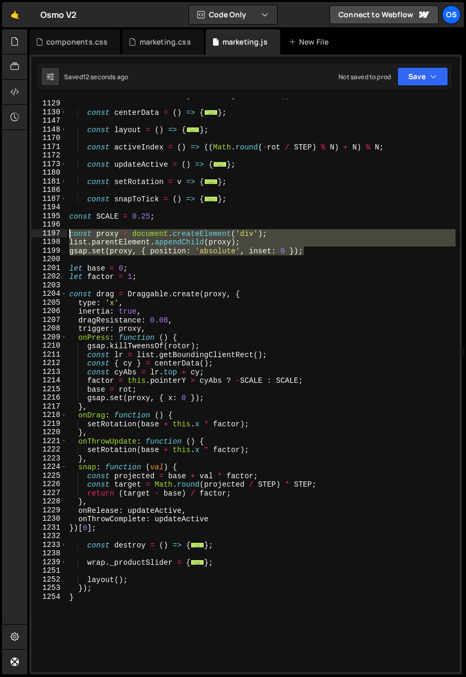
drag, startPoint x: 313, startPoint y: 251, endPoint x: 68, endPoint y: 237, distance: 245.5
click at [68, 237] on div "const rect = el => el . getBoundingClientRect ( ) ; const centerData = ( ) => {…" at bounding box center [261, 386] width 388 height 591
paste textarea "gsap.set(proxy, { x: 0 }"
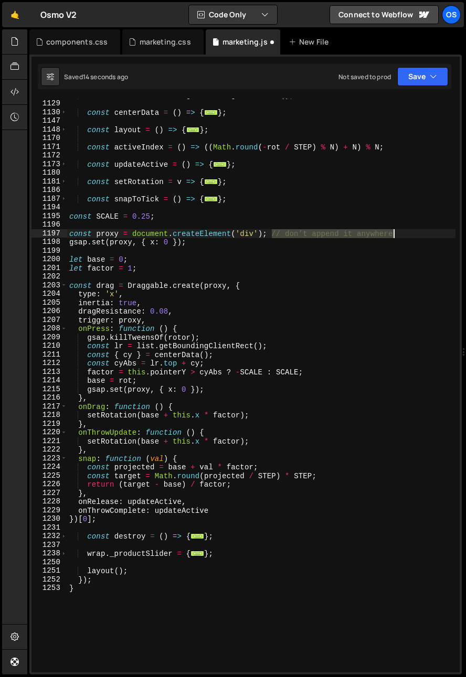
drag, startPoint x: 272, startPoint y: 235, endPoint x: 409, endPoint y: 231, distance: 137.5
click at [409, 231] on div "const rect = el => el . getBoundingClientRect ( ) ; const centerData = ( ) => {…" at bounding box center [261, 386] width 388 height 591
type textarea "const proxy = document.createElement('div');"
click at [224, 249] on div "const rect = el => el . getBoundingClientRect ( ) ; const centerData = ( ) => {…" at bounding box center [261, 386] width 388 height 591
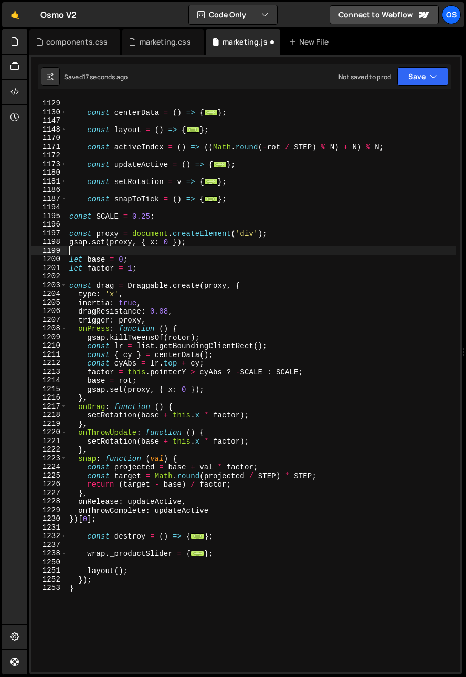
scroll to position [0, 0]
click at [187, 265] on div "const rect = el => el . getBoundingClientRect ( ) ; const centerData = ( ) => {…" at bounding box center [261, 386] width 388 height 591
type textarea "let factor = 1;"
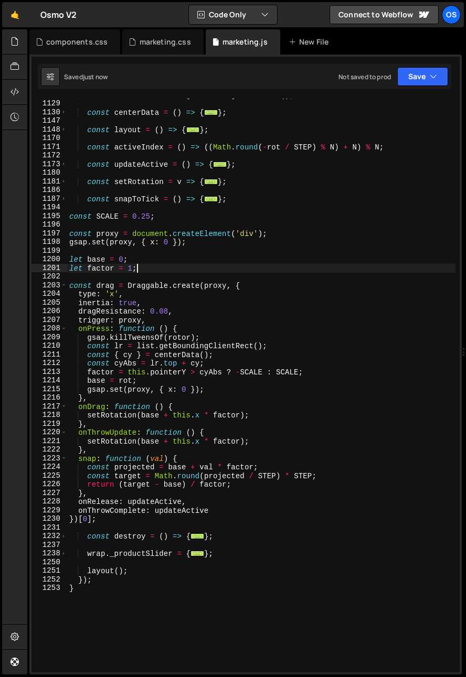
click at [160, 255] on div "const rect = el => el . getBoundingClientRect ( ) ; const centerData = ( ) => {…" at bounding box center [261, 386] width 388 height 591
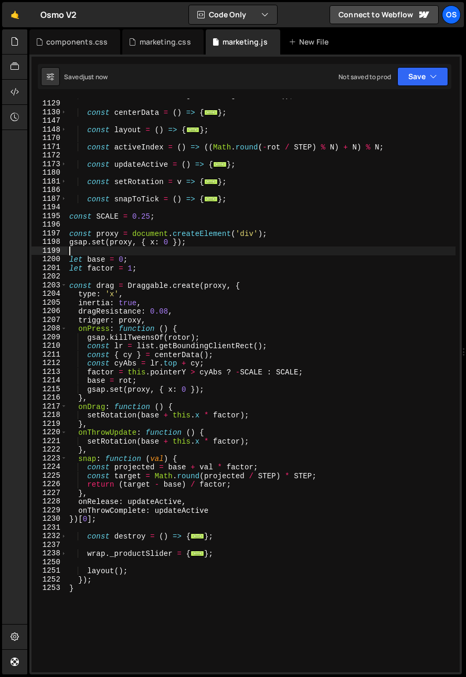
click at [134, 323] on div "const rect = el => el . getBoundingClientRect ( ) ; const centerData = ( ) => {…" at bounding box center [261, 386] width 388 height 591
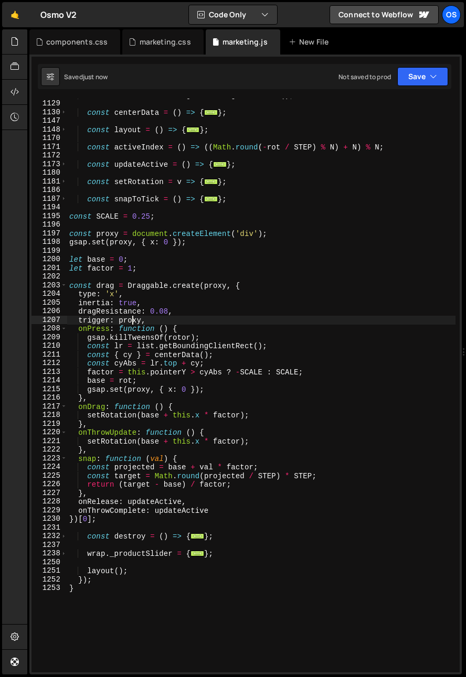
click at [134, 323] on div "const rect = el => el . getBoundingClientRect ( ) ; const centerData = ( ) => {…" at bounding box center [261, 386] width 388 height 591
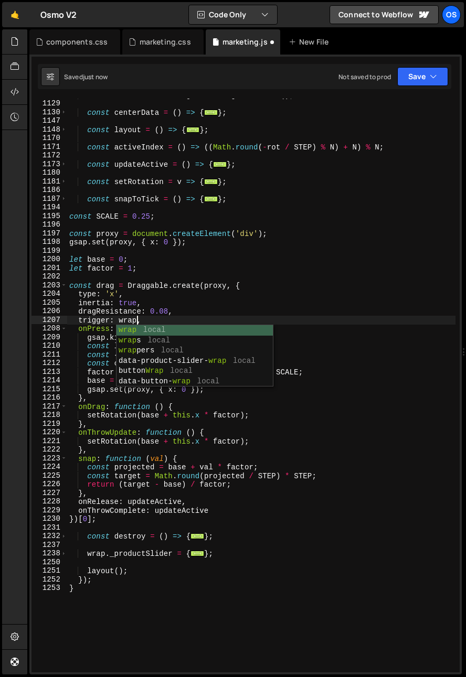
scroll to position [0, 4]
click at [187, 301] on div "const rect = el => el . getBoundingClientRect ( ) ; const centerData = ( ) => {…" at bounding box center [261, 386] width 388 height 591
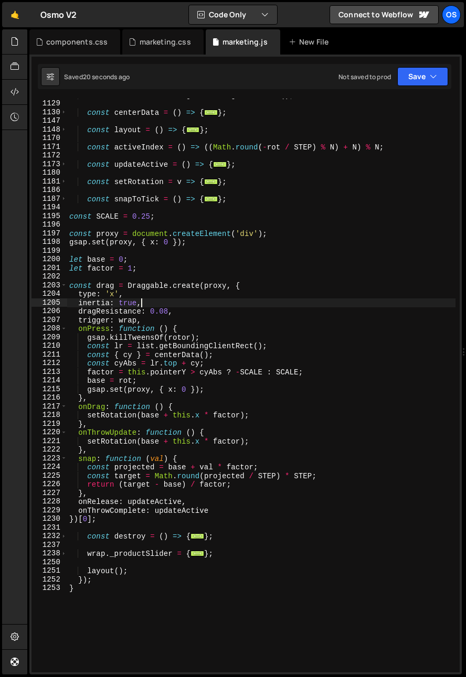
click at [121, 319] on div "const rect = el => el . getBoundingClientRect ( ) ; const centerData = ( ) => {…" at bounding box center [261, 386] width 388 height 591
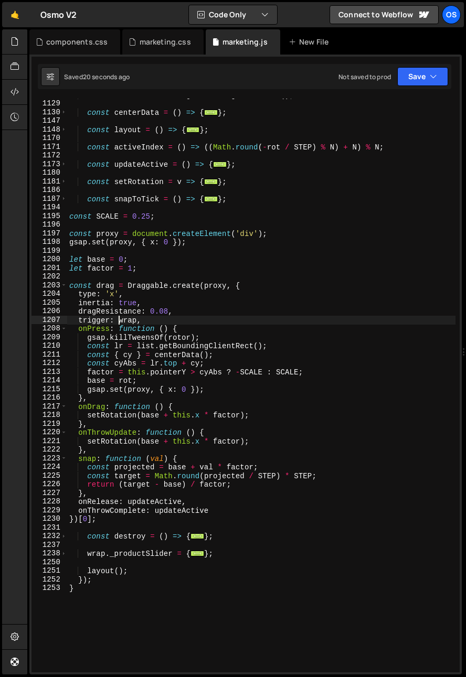
click at [121, 319] on div "const rect = el => el . getBoundingClientRect ( ) ; const centerData = ( ) => {…" at bounding box center [261, 386] width 388 height 591
click at [124, 319] on div "const rect = el => el . getBoundingClientRect ( ) ; const centerData = ( ) => {…" at bounding box center [261, 386] width 388 height 591
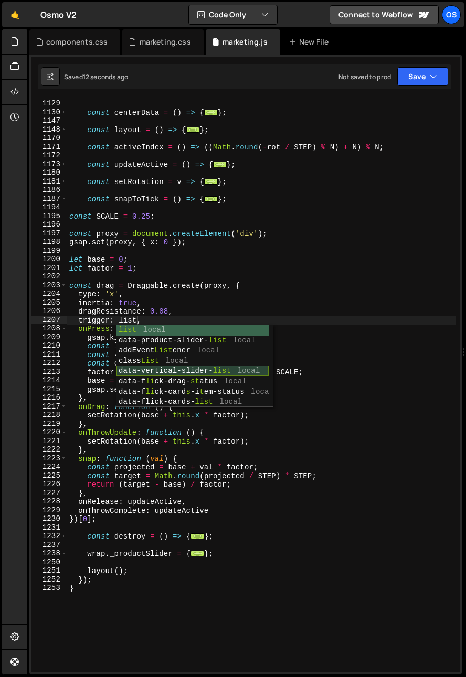
click at [181, 374] on div "list local data-product-slider- list local addEvent List ener local class List …" at bounding box center [193, 376] width 152 height 103
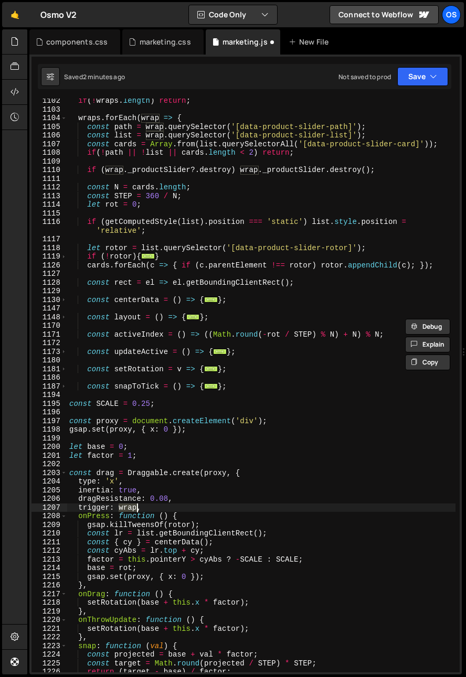
scroll to position [616, 0]
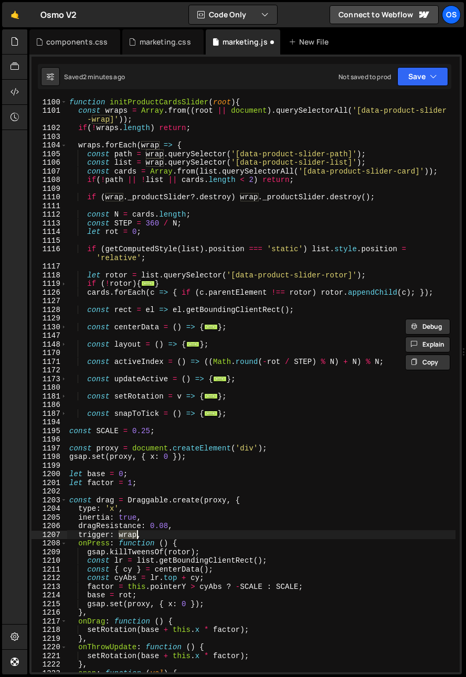
click at [386, 151] on div "function initProductCardsSlider ( root ) { const wraps = Array . from (( root |…" at bounding box center [261, 393] width 388 height 591
type textarea "const path = wrap.querySelector('[data-product-slider-path]');"
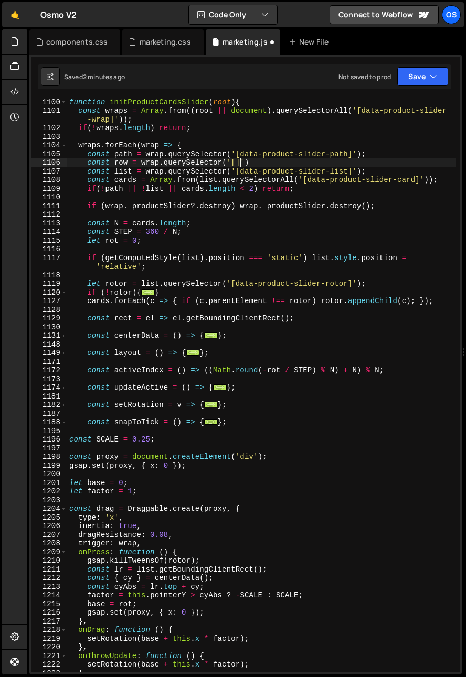
scroll to position [0, 11]
paste textarea "data-product-slider-row"
click at [125, 163] on div "function initProductCardsSlider ( root ) { const wraps = Array . from (( root |…" at bounding box center [261, 393] width 388 height 591
click at [121, 542] on div "function initProductCardsSlider ( root ) { const wraps = Array . from (( root |…" at bounding box center [261, 393] width 388 height 591
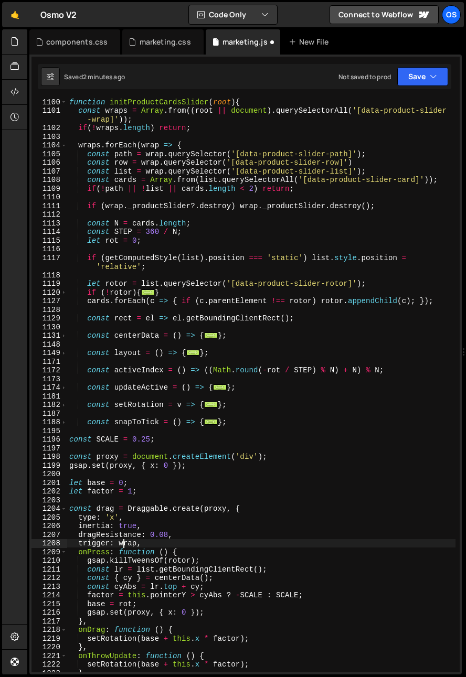
click at [121, 542] on div "function initProductCardsSlider ( root ) { const wraps = Array . from (( root |…" at bounding box center [261, 393] width 388 height 591
paste textarea "row"
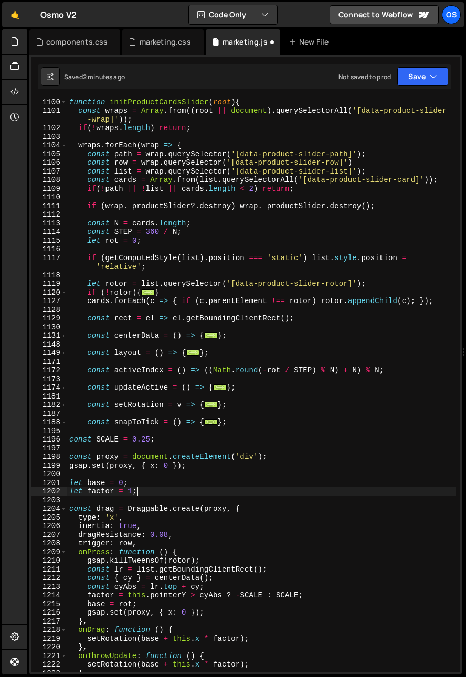
click at [170, 488] on div "function initProductCardsSlider ( root ) { const wraps = Array . from (( root |…" at bounding box center [261, 393] width 388 height 591
click at [123, 512] on div "function initProductCardsSlider ( root ) { const wraps = Array . from (( root |…" at bounding box center [261, 393] width 388 height 591
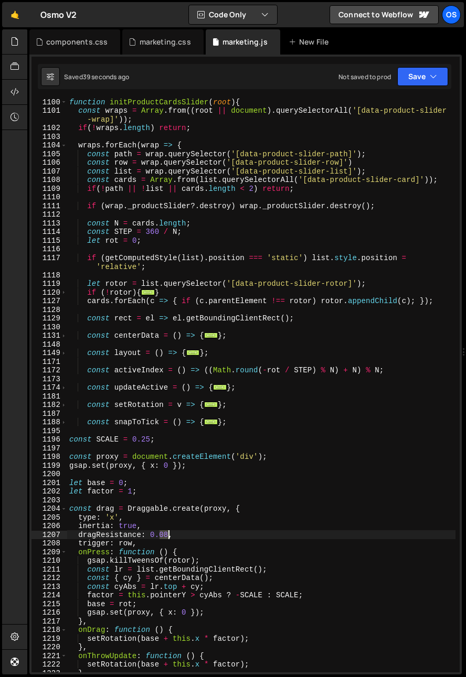
drag, startPoint x: 160, startPoint y: 536, endPoint x: 168, endPoint y: 537, distance: 8.5
click at [168, 537] on div "function initProductCardsSlider ( root ) { const wraps = Array . from (( root |…" at bounding box center [261, 393] width 388 height 591
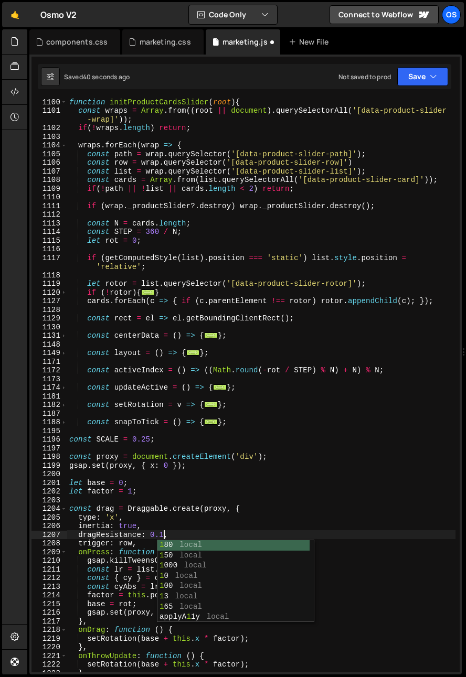
type textarea "dragResistance: 0.1,"
drag, startPoint x: 147, startPoint y: 446, endPoint x: 150, endPoint y: 477, distance: 31.1
click at [147, 446] on div "function initProductCardsSlider ( root ) { const wraps = Array . from (( root |…" at bounding box center [261, 393] width 388 height 591
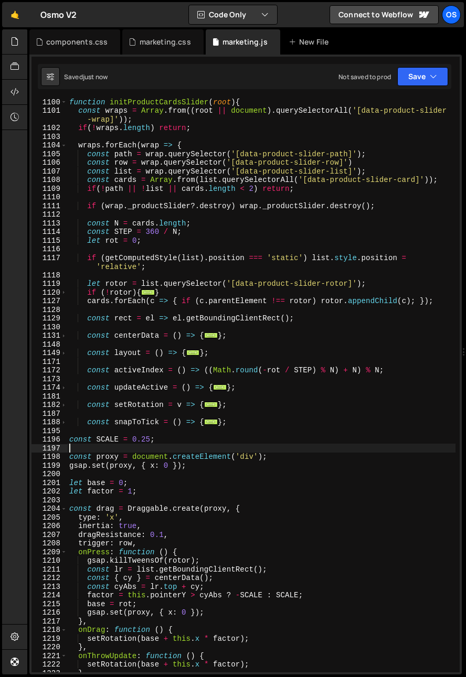
scroll to position [0, 0]
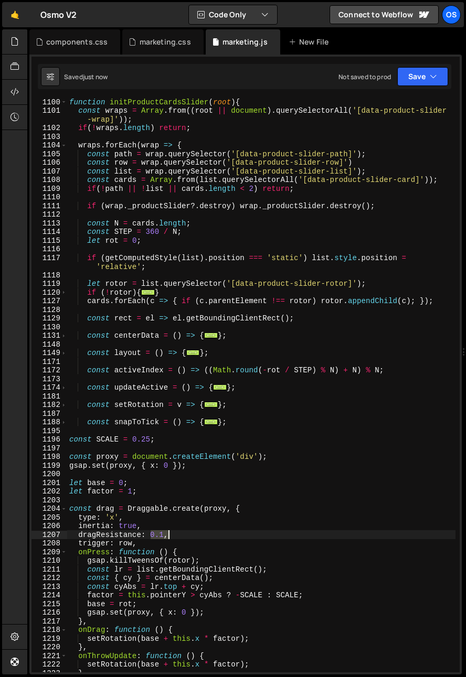
drag, startPoint x: 150, startPoint y: 534, endPoint x: 167, endPoint y: 535, distance: 16.8
click at [167, 535] on div "function initProductCardsSlider ( root ) { const wraps = Array . from (( root |…" at bounding box center [261, 393] width 388 height 591
click at [162, 538] on div "function initProductCardsSlider ( root ) { const wraps = Array . from (( root |…" at bounding box center [261, 386] width 388 height 574
drag, startPoint x: 151, startPoint y: 537, endPoint x: 161, endPoint y: 536, distance: 10.5
click at [161, 536] on div "function initProductCardsSlider ( root ) { const wraps = Array . from (( root |…" at bounding box center [261, 393] width 388 height 591
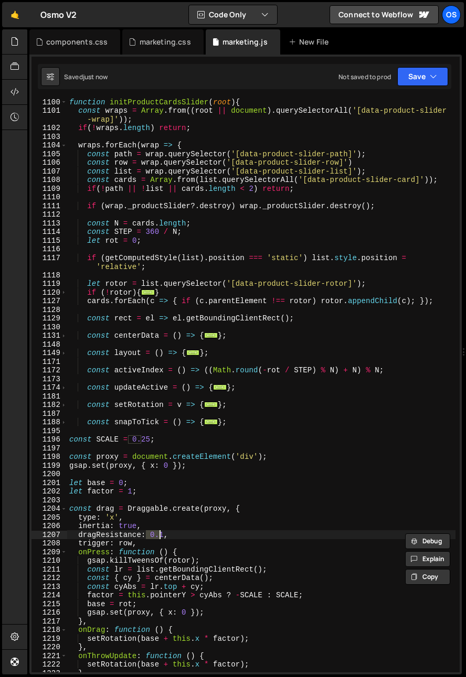
click at [162, 537] on div "function initProductCardsSlider ( root ) { const wraps = Array . from (( root |…" at bounding box center [261, 386] width 388 height 574
drag, startPoint x: 163, startPoint y: 536, endPoint x: 152, endPoint y: 536, distance: 11.5
click at [152, 536] on div "function initProductCardsSlider ( root ) { const wraps = Array . from (( root |…" at bounding box center [261, 393] width 388 height 591
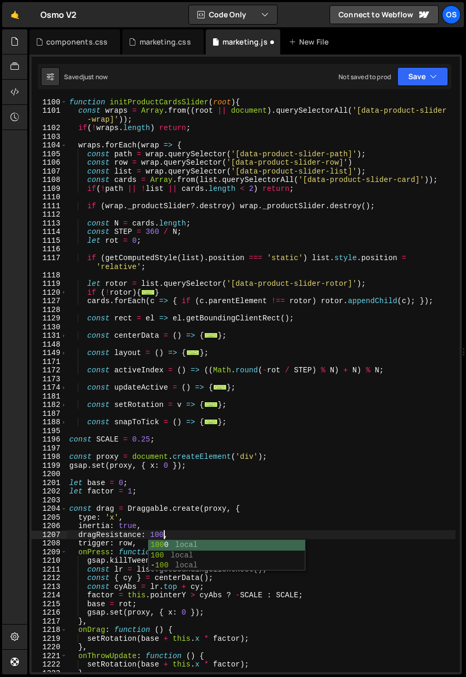
scroll to position [0, 6]
type textarea "dragResistance: 100,"
click at [222, 503] on div "function initProductCardsSlider ( root ) { const wraps = Array . from (( root |…" at bounding box center [261, 393] width 388 height 591
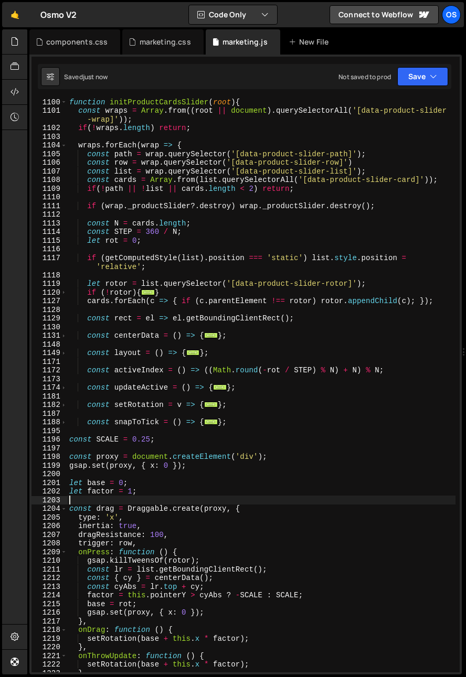
scroll to position [0, 0]
click at [156, 534] on div "function initProductCardsSlider ( root ) { const wraps = Array . from (( root |…" at bounding box center [261, 393] width 388 height 591
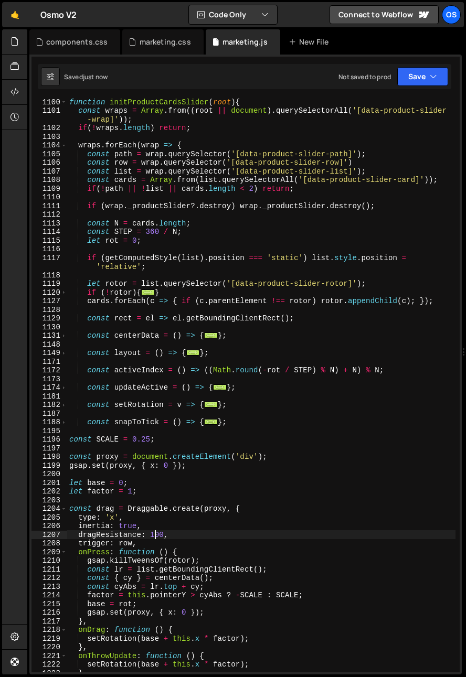
click at [156, 534] on div "function initProductCardsSlider ( root ) { const wraps = Array . from (( root |…" at bounding box center [261, 393] width 388 height 591
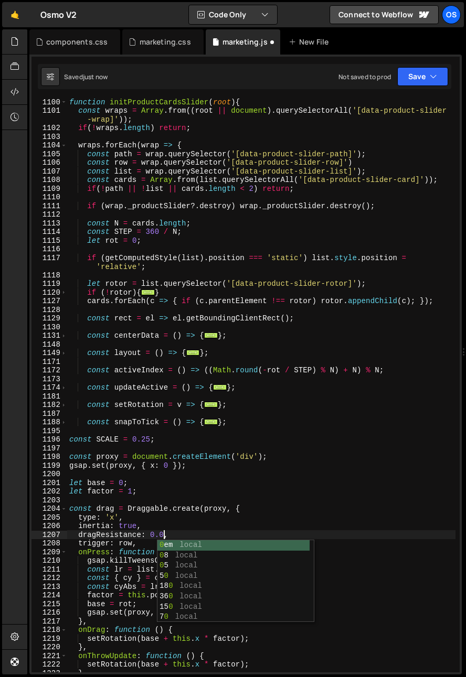
scroll to position [0, 6]
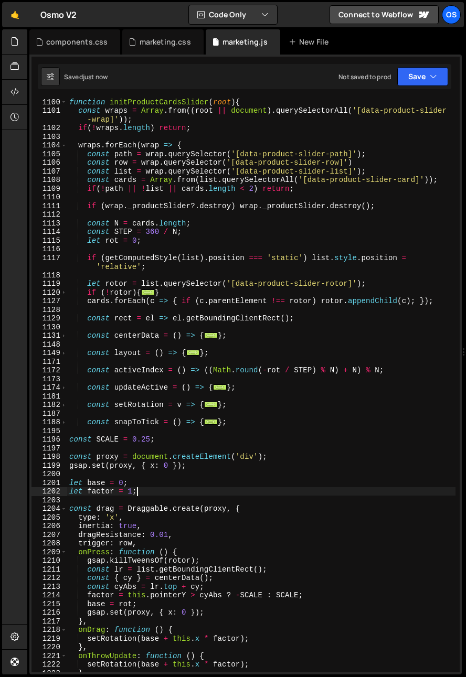
drag, startPoint x: 274, startPoint y: 491, endPoint x: 266, endPoint y: 489, distance: 9.2
click at [274, 491] on div "function initProductCardsSlider ( root ) { const wraps = Array . from (( root |…" at bounding box center [261, 393] width 388 height 591
click at [166, 534] on div "function initProductCardsSlider ( root ) { const wraps = Array . from (( root |…" at bounding box center [261, 393] width 388 height 591
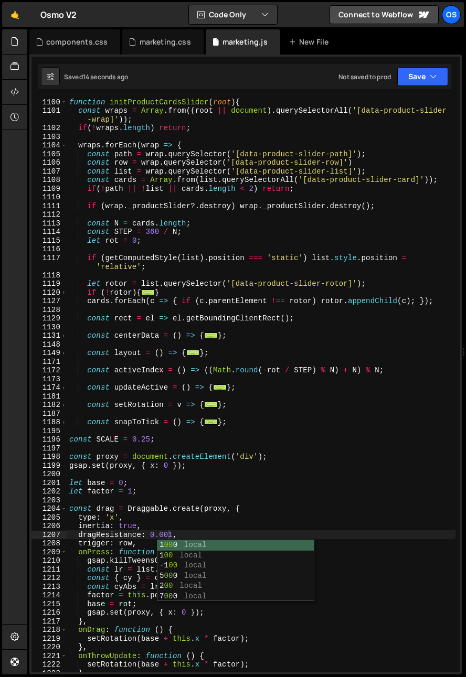
click at [96, 462] on div "function initProductCardsSlider ( root ) { const wraps = Array . from (( root |…" at bounding box center [261, 393] width 388 height 591
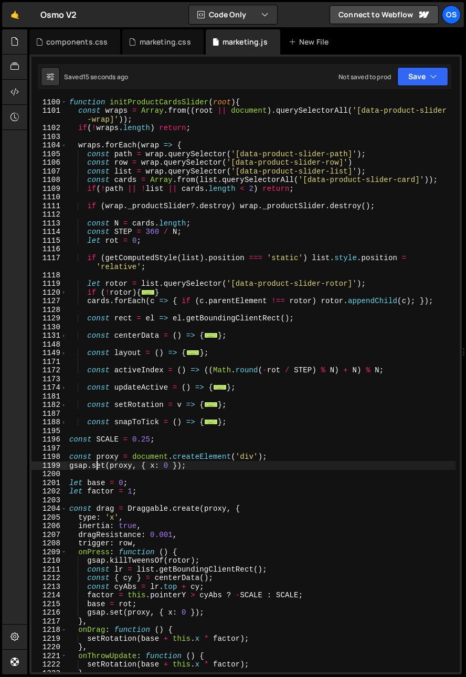
click at [173, 536] on div "function initProductCardsSlider ( root ) { const wraps = Array . from (( root |…" at bounding box center [261, 393] width 388 height 591
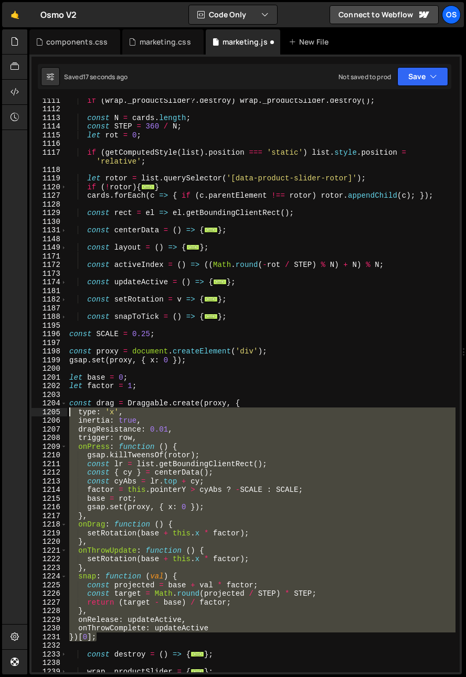
scroll to position [721, 0]
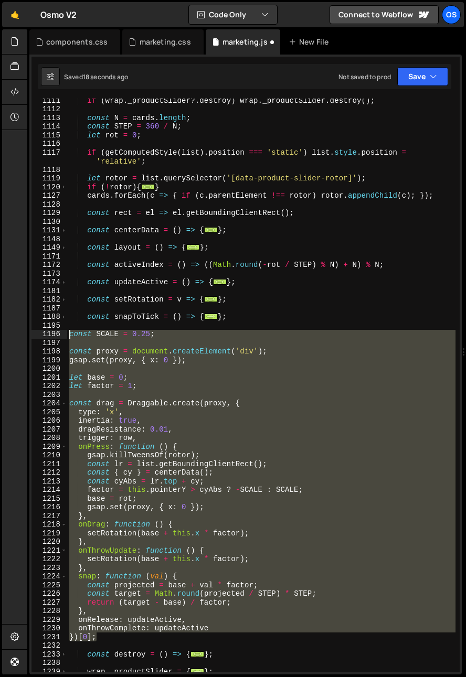
drag, startPoint x: 98, startPoint y: 506, endPoint x: 19, endPoint y: 335, distance: 188.1
click at [19, 335] on div "Hold on a sec... Are you certain you wish to leave this page? Any changes you'v…" at bounding box center [233, 338] width 466 height 677
type textarea "const SCALE = 0.25;"
click at [134, 397] on div "if ( wrap . _productSlider ?. destroy ) wrap . _productSlider . destroy ( ) ; c…" at bounding box center [261, 386] width 388 height 574
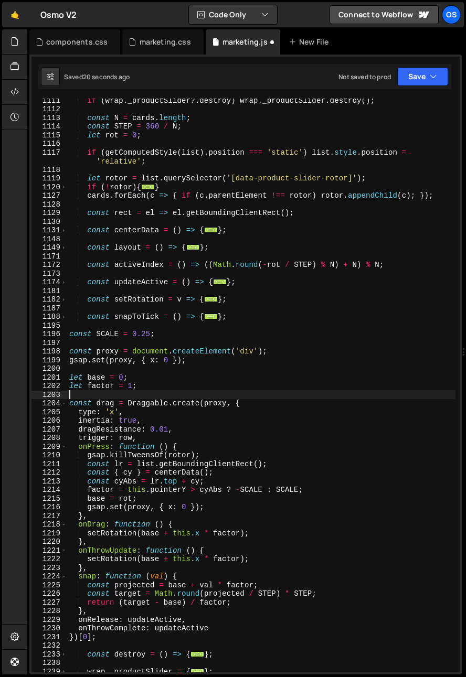
scroll to position [0, 0]
click at [96, 379] on div "if ( wrap . _productSlider ?. destroy ) wrap . _productSlider . destroy ( ) ; c…" at bounding box center [261, 391] width 388 height 591
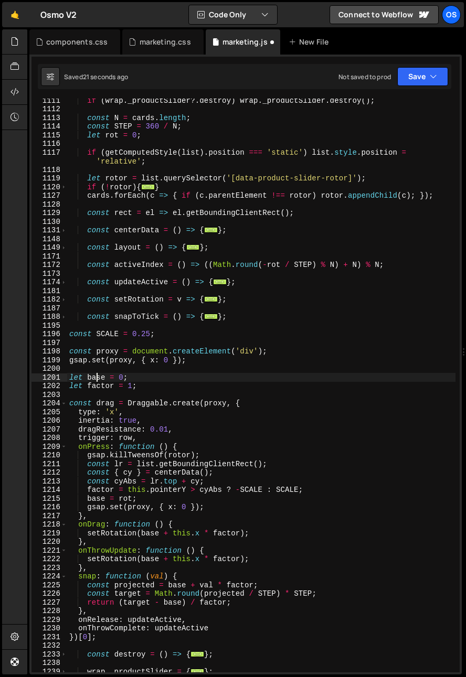
click at [96, 379] on div "if ( wrap . _productSlider ?. destroy ) wrap . _productSlider . destroy ( ) ; c…" at bounding box center [261, 391] width 388 height 591
click at [101, 385] on div "if ( wrap . _productSlider ?. destroy ) wrap . _productSlider . destroy ( ) ; c…" at bounding box center [261, 391] width 388 height 591
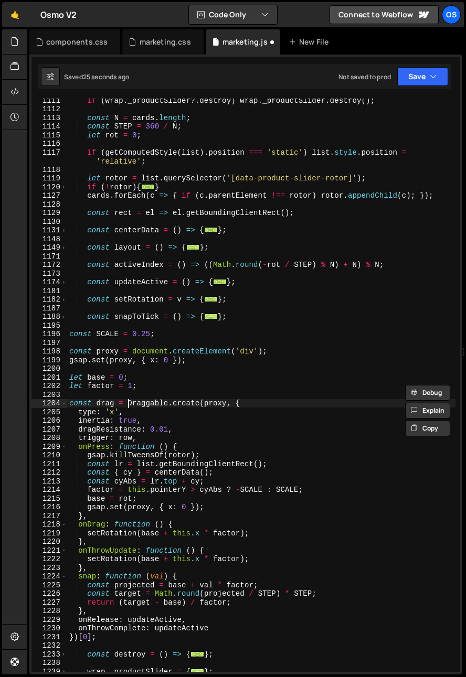
click at [128, 404] on div "if ( wrap . _productSlider ?. destroy ) wrap . _productSlider . destroy ( ) ; c…" at bounding box center [261, 391] width 388 height 591
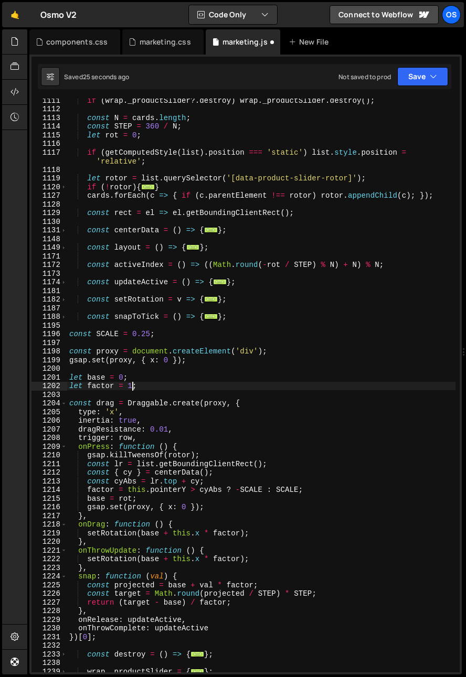
click at [130, 388] on div "if ( wrap . _productSlider ?. destroy ) wrap . _productSlider . destroy ( ) ; c…" at bounding box center [261, 391] width 388 height 591
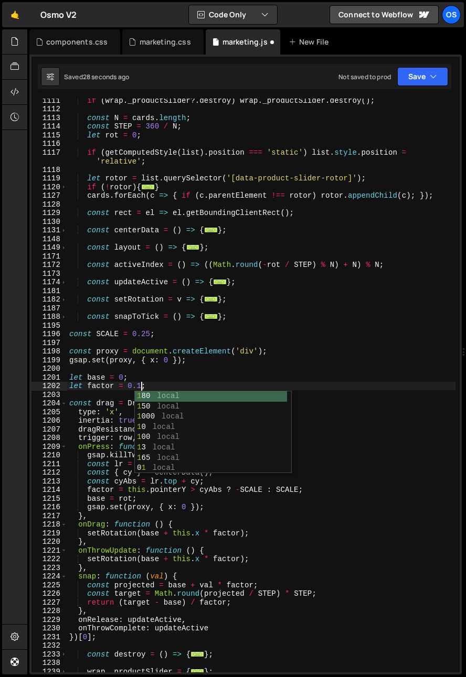
scroll to position [0, 5]
type textarea "let factor = 0.1;"
drag, startPoint x: 147, startPoint y: 324, endPoint x: 153, endPoint y: 359, distance: 35.6
click at [146, 324] on div "if ( wrap . _productSlider ?. destroy ) wrap . _productSlider . destroy ( ) ; c…" at bounding box center [261, 391] width 388 height 591
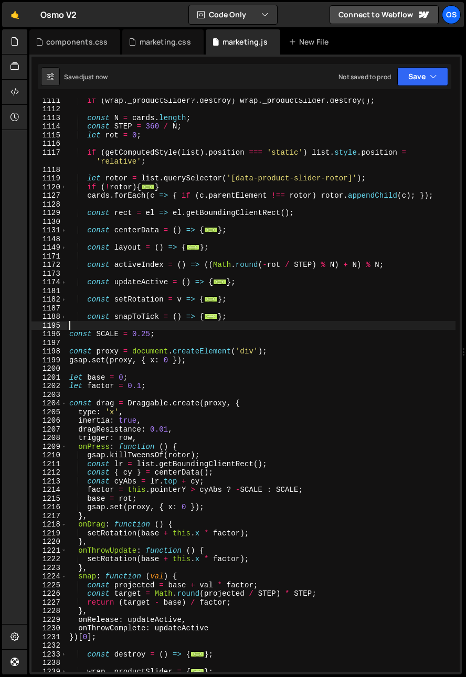
scroll to position [0, 0]
click at [138, 386] on div "if ( wrap . _productSlider ?. destroy ) wrap . _productSlider . destroy ( ) ; c…" at bounding box center [261, 391] width 388 height 591
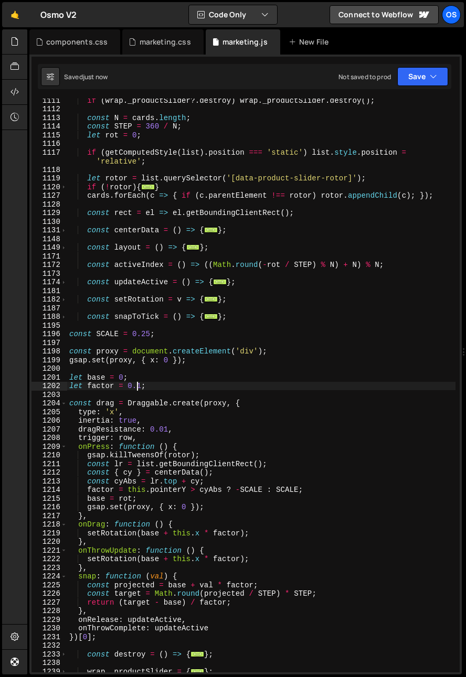
scroll to position [0, 5]
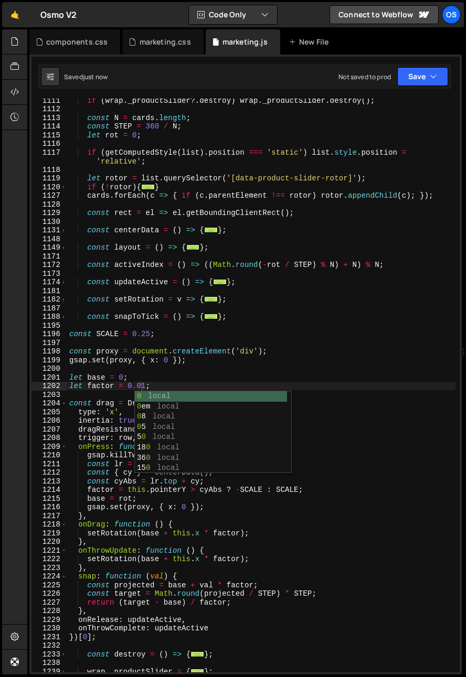
drag, startPoint x: 146, startPoint y: 611, endPoint x: 118, endPoint y: 627, distance: 32.4
click at [143, 610] on div "if ( wrap . _productSlider ?. destroy ) wrap . _productSlider . destroy ( ) ; c…" at bounding box center [261, 391] width 388 height 591
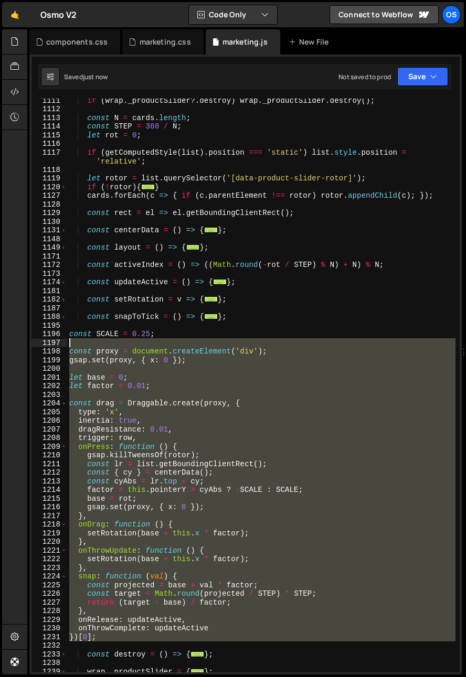
drag, startPoint x: 103, startPoint y: 643, endPoint x: 11, endPoint y: 338, distance: 318.6
click at [11, 338] on div "Hold on a sec... Are you certain you wish to leave this page? Any changes you'v…" at bounding box center [233, 338] width 466 height 677
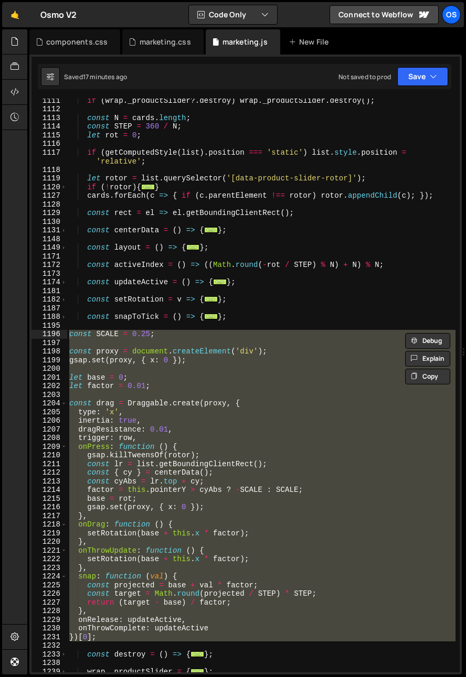
drag, startPoint x: 151, startPoint y: 626, endPoint x: 87, endPoint y: 637, distance: 64.9
click at [151, 626] on div "if ( wrap . _productSlider ?. destroy ) wrap . _productSlider . destroy ( ) ; c…" at bounding box center [261, 386] width 388 height 574
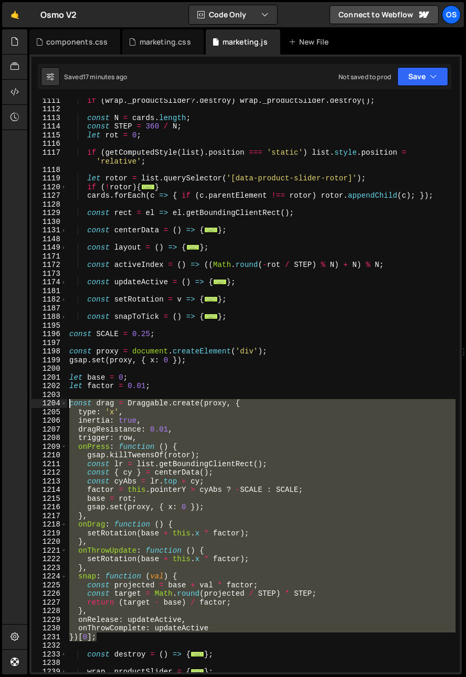
drag, startPoint x: 107, startPoint y: 637, endPoint x: 43, endPoint y: 405, distance: 241.0
click at [43, 405] on div "onThrowComplete: updateActive 1111 1112 1113 1114 1115 1116 1117 1118 1119 1120…" at bounding box center [245, 386] width 428 height 574
paste textarea "})[0];"
type textarea "})[0];"
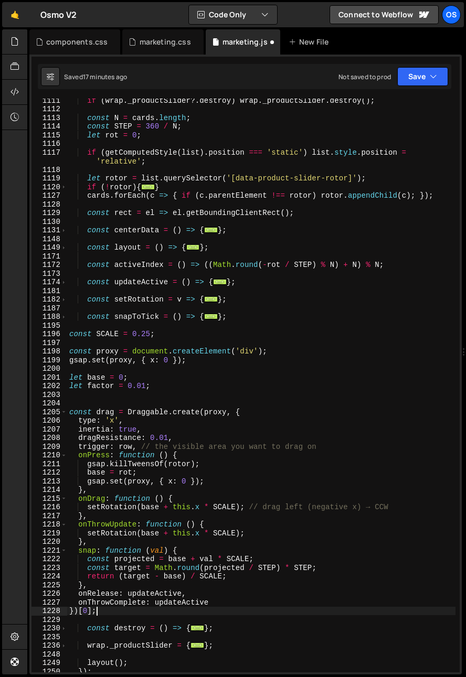
click at [112, 398] on div "if ( wrap . _productSlider ?. destroy ) wrap . _productSlider . destroy ( ) ; c…" at bounding box center [261, 391] width 388 height 591
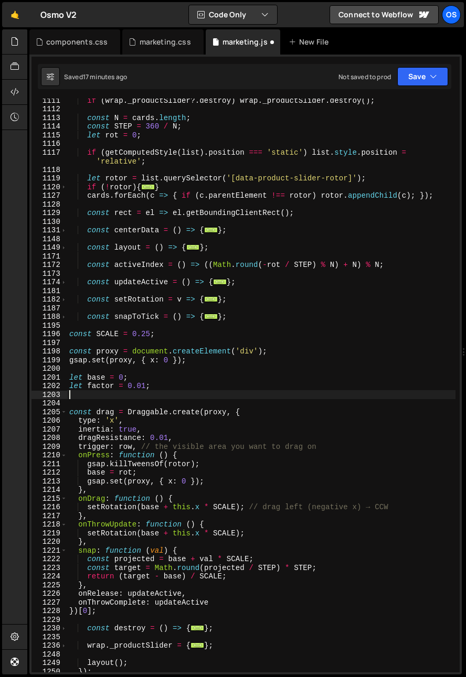
scroll to position [0, 0]
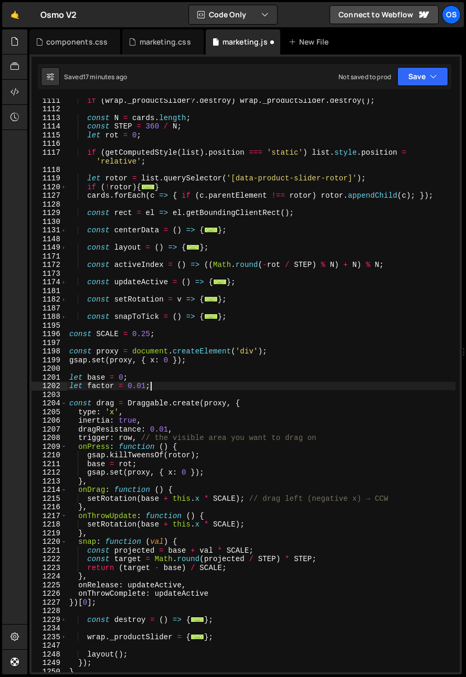
click at [232, 502] on div "if ( wrap . _productSlider ?. destroy ) wrap . _productSlider . destroy ( ) ; c…" at bounding box center [261, 391] width 388 height 591
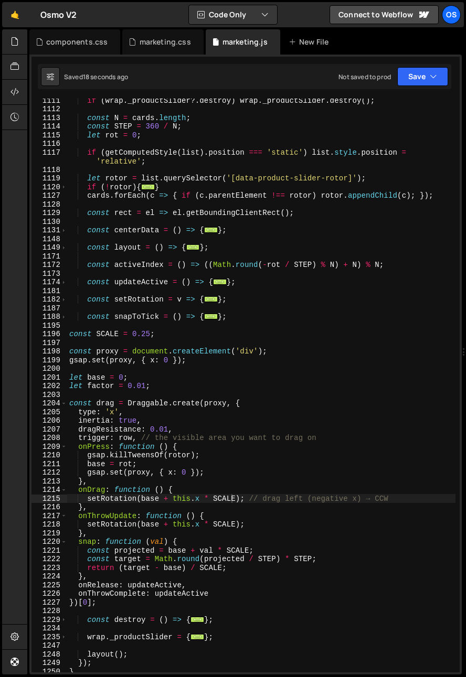
click at [207, 522] on div "if ( wrap . _productSlider ?. destroy ) wrap . _productSlider . destroy ( ) ; c…" at bounding box center [261, 391] width 388 height 591
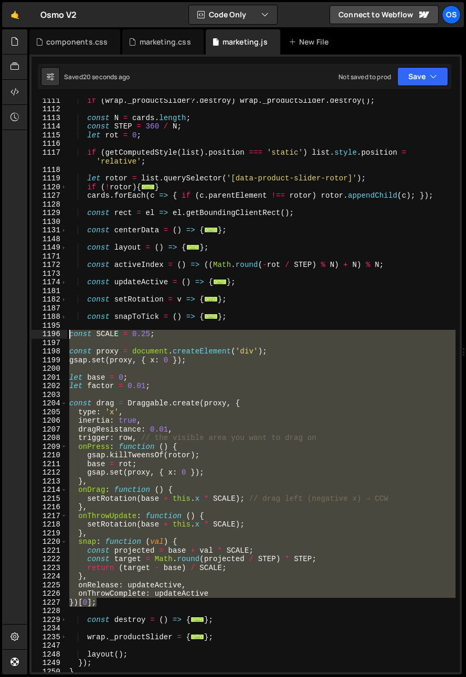
drag, startPoint x: 111, startPoint y: 607, endPoint x: 51, endPoint y: 335, distance: 277.9
click at [51, 335] on div "setRotation(base + this.x * SCALE); 1111 1112 1113 1114 1115 1116 1117 1118 111…" at bounding box center [245, 386] width 428 height 574
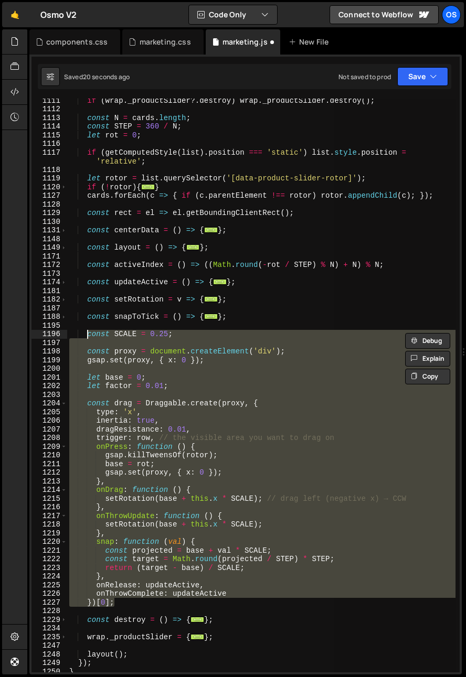
click at [131, 574] on div "if ( wrap . _productSlider ?. destroy ) wrap . _productSlider . destroy ( ) ; c…" at bounding box center [261, 386] width 388 height 574
drag, startPoint x: 129, startPoint y: 599, endPoint x: 43, endPoint y: 336, distance: 276.6
click at [43, 336] on div "}, 1111 1112 1113 1114 1115 1116 1117 1118 1119 1120 1127 1128 1129 1130 1131 1…" at bounding box center [245, 386] width 428 height 574
click at [187, 354] on div "if ( wrap . _productSlider ?. destroy ) wrap . _productSlider . destroy ( ) ; c…" at bounding box center [261, 386] width 388 height 574
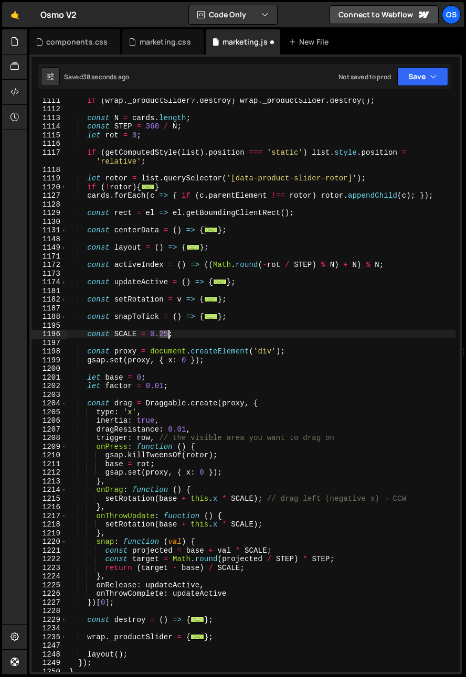
drag, startPoint x: 160, startPoint y: 333, endPoint x: 166, endPoint y: 334, distance: 6.9
click at [166, 334] on div "if ( wrap . _productSlider ?. destroy ) wrap . _productSlider . destroy ( ) ; c…" at bounding box center [261, 391] width 388 height 591
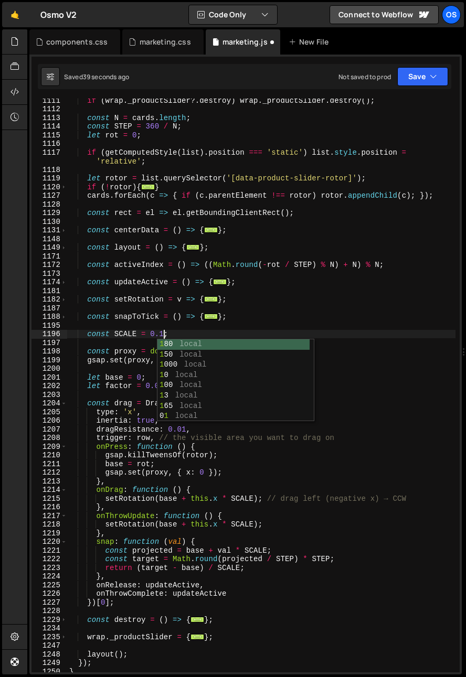
scroll to position [0, 6]
drag, startPoint x: 184, startPoint y: 455, endPoint x: 152, endPoint y: 577, distance: 126.4
click at [177, 465] on div "if ( wrap . _productSlider ?. destroy ) wrap . _productSlider . destroy ( ) ; c…" at bounding box center [261, 391] width 388 height 591
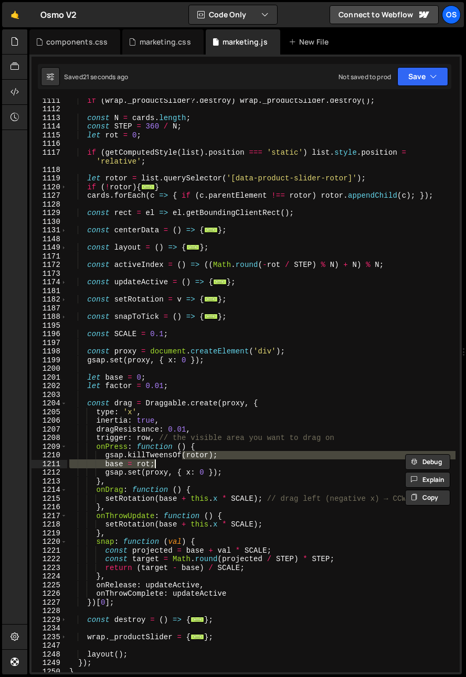
click at [151, 586] on div "if ( wrap . _productSlider ?. destroy ) wrap . _productSlider . destroy ( ) ; c…" at bounding box center [261, 391] width 388 height 591
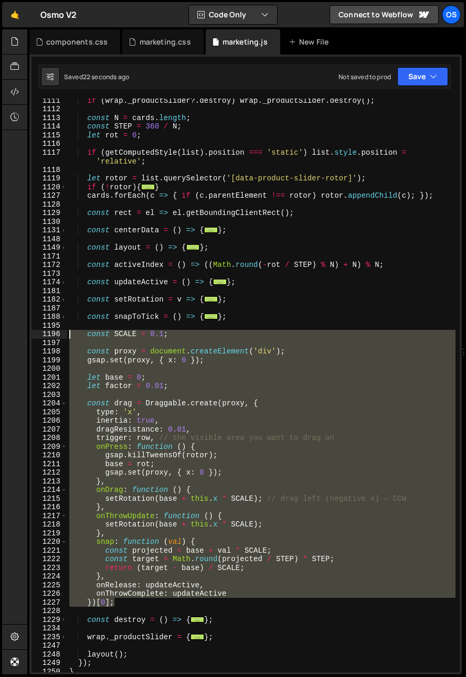
drag, startPoint x: 133, startPoint y: 602, endPoint x: 67, endPoint y: 334, distance: 276.2
click at [67, 334] on div "onRelease: updateActive, 1111 1112 1113 1114 1115 1116 1117 1118 1119 1120 1127…" at bounding box center [245, 386] width 428 height 574
click at [131, 599] on div "if ( wrap . _productSlider ?. destroy ) wrap . _productSlider . destroy ( ) ; c…" at bounding box center [261, 386] width 388 height 574
drag, startPoint x: 128, startPoint y: 603, endPoint x: 37, endPoint y: 332, distance: 286.6
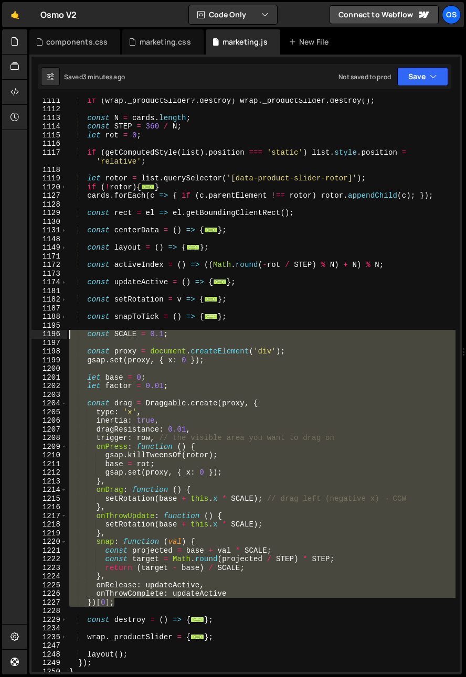
click at [37, 332] on div "})[0]; 1111 1112 1113 1114 1115 1116 1117 1118 1119 1120 1127 1128 1129 1130 11…" at bounding box center [245, 386] width 428 height 574
paste textarea "})[0];"
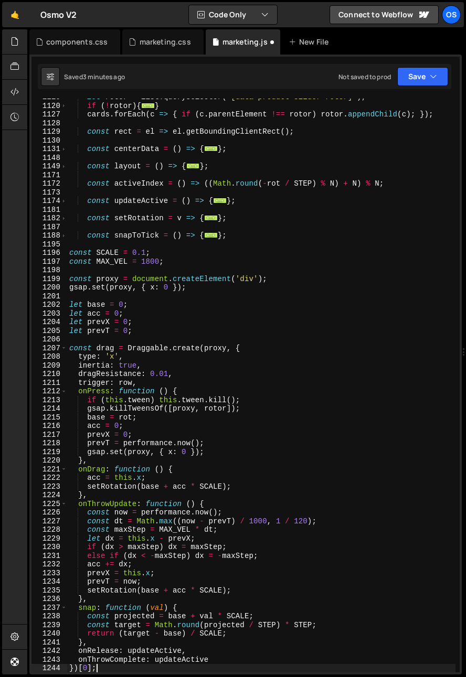
scroll to position [802, 0]
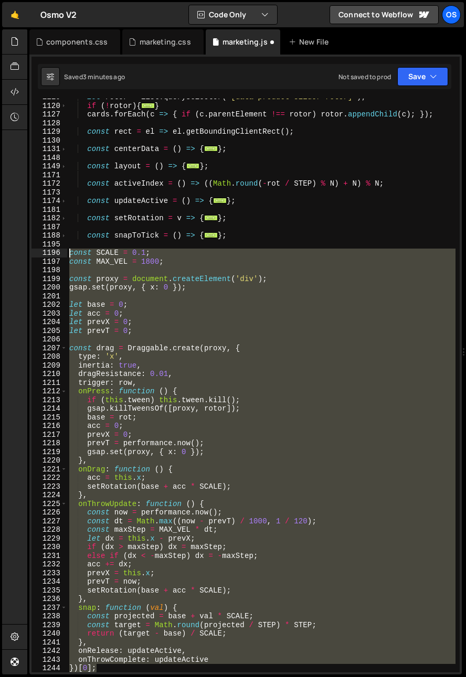
drag, startPoint x: 104, startPoint y: 671, endPoint x: 30, endPoint y: 250, distance: 427.9
click at [30, 250] on div "})[0]; 1119 1120 1127 1128 1129 1130 1131 1148 1149 1171 1172 1173 1174 1181 11…" at bounding box center [245, 365] width 432 height 620
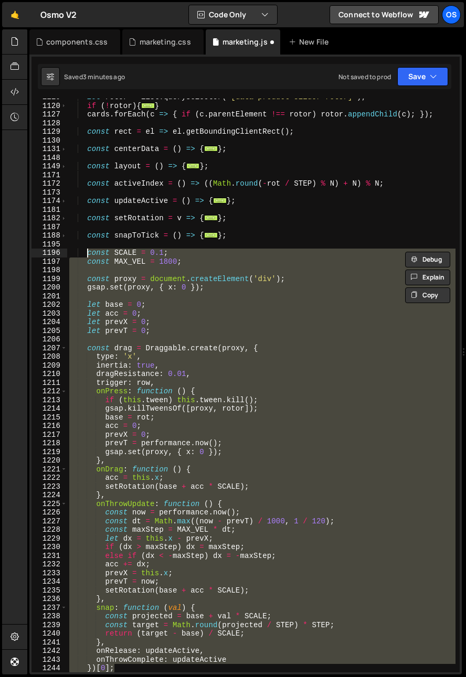
click at [194, 285] on div "let rotor = list . querySelector ( '[data-product-slider-rotor]' ) ; if ( ! rot…" at bounding box center [261, 386] width 388 height 574
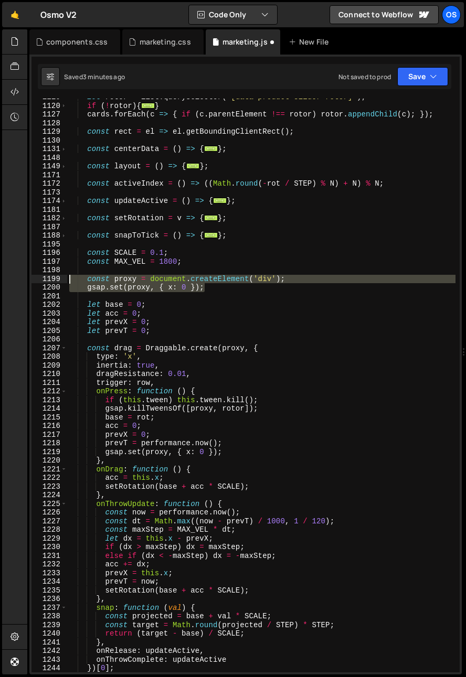
drag, startPoint x: 121, startPoint y: 280, endPoint x: 34, endPoint y: 277, distance: 86.7
click at [34, 277] on div "gsap.set(proxy, { x: 0 }); 1119 1120 1127 1128 1129 1130 1131 1148 1149 1171 11…" at bounding box center [245, 386] width 428 height 574
type textarea "const proxy = document.createElement('div'); gsap.set(proxy, { x: 0 });"
click at [252, 293] on div "let rotor = list . querySelector ( '[data-product-slider-rotor]' ) ; if ( ! rot…" at bounding box center [261, 388] width 388 height 591
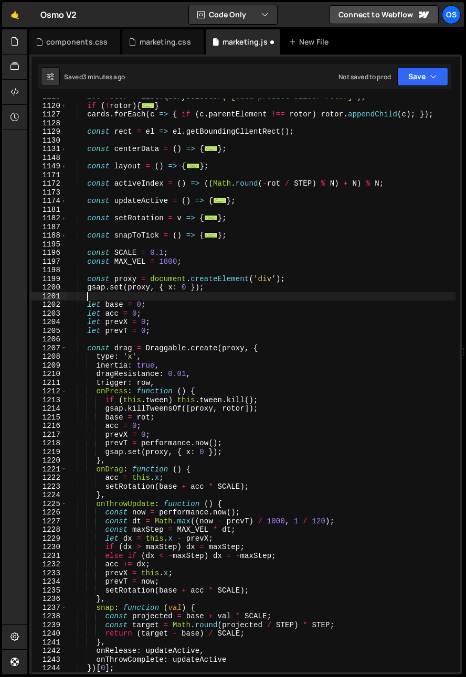
scroll to position [0, 1]
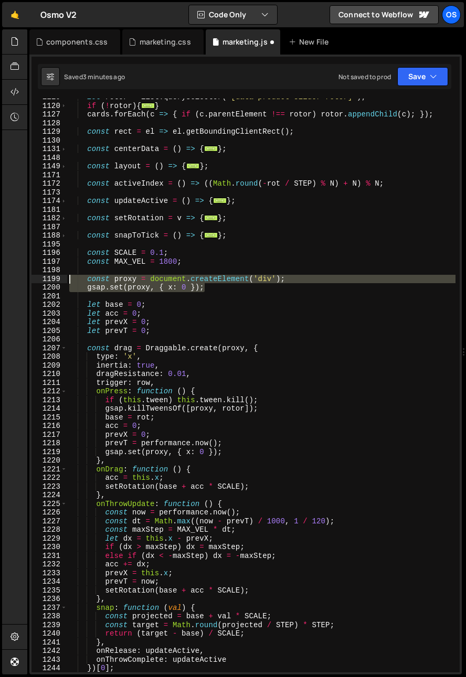
drag, startPoint x: 231, startPoint y: 290, endPoint x: 40, endPoint y: 282, distance: 190.7
click at [40, 282] on div "1119 1120 1127 1128 1129 1130 1131 1148 1149 1171 1172 1173 1174 1181 1182 1187…" at bounding box center [245, 386] width 428 height 574
type textarea "const proxy = document.createElement('div'); gsap.set(proxy, { x: 0 });"
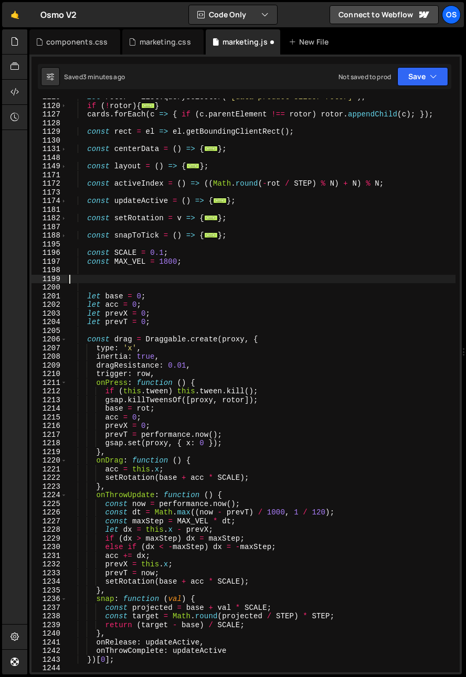
scroll to position [0, 0]
click at [89, 291] on div "let rotor = list . querySelector ( '[data-product-slider-rotor]' ) ; if ( ! rot…" at bounding box center [261, 388] width 388 height 591
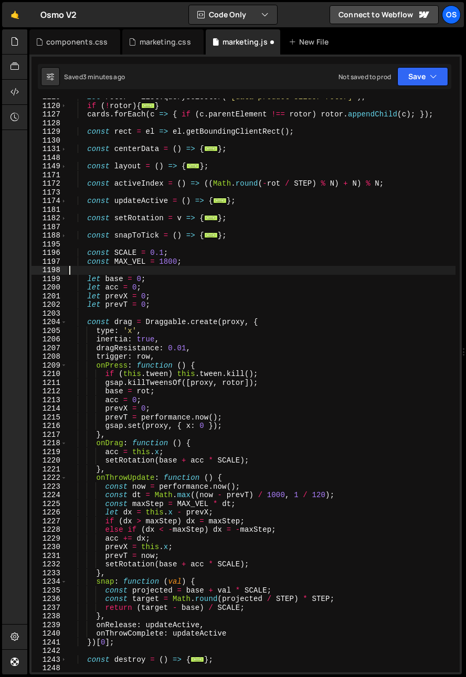
click at [204, 250] on div "let rotor = list . querySelector ( '[data-product-slider-rotor]' ) ; if ( ! rot…" at bounding box center [261, 388] width 388 height 591
type textarea "const SCALE = 0.1;"
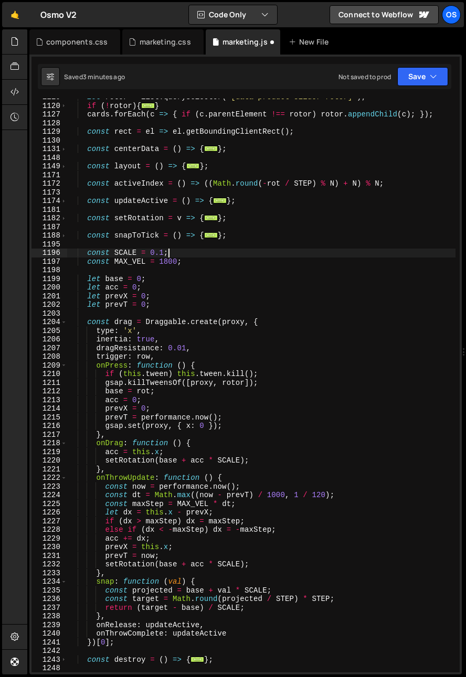
click at [204, 246] on div "let rotor = list . querySelector ( '[data-product-slider-rotor]' ) ; if ( ! rot…" at bounding box center [261, 388] width 388 height 591
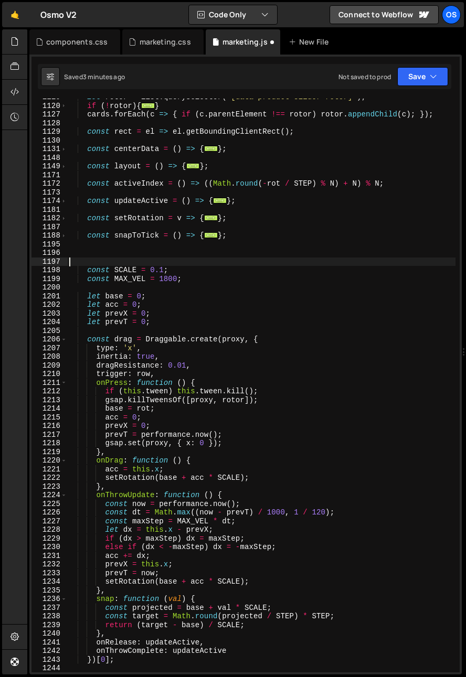
click at [70, 256] on div "let rotor = list . querySelector ( '[data-product-slider-rotor]' ) ; if ( ! rot…" at bounding box center [261, 388] width 388 height 591
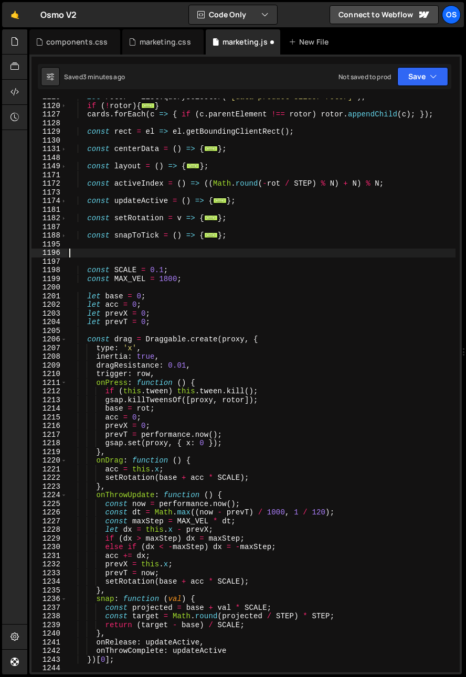
paste textarea "gsap.set(proxy, { x: 0 });"
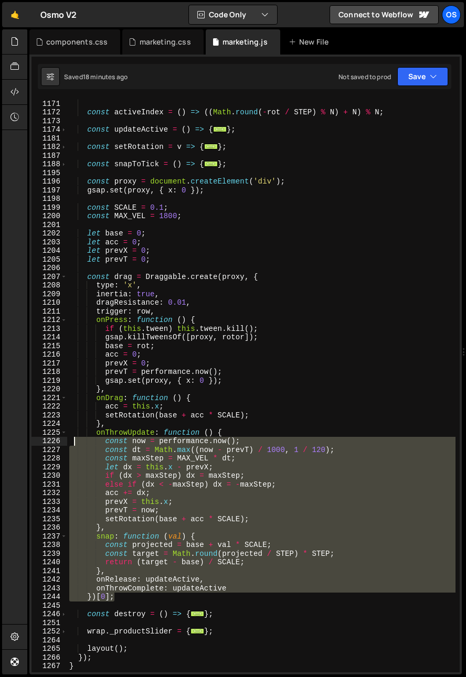
scroll to position [826, 0]
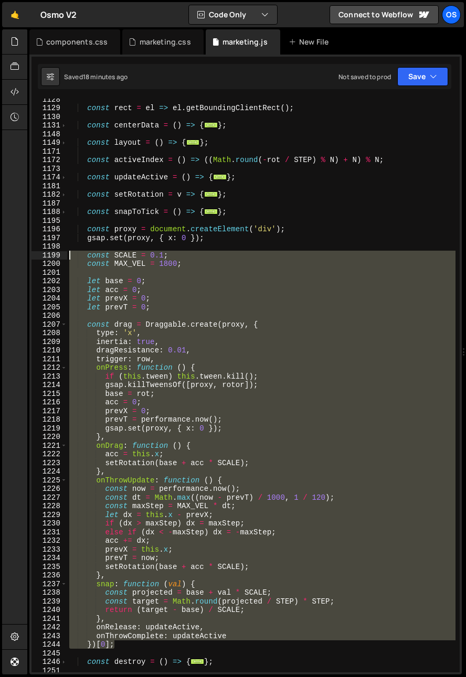
drag, startPoint x: 115, startPoint y: 547, endPoint x: 39, endPoint y: 258, distance: 299.1
click at [39, 258] on div "gsap.set(proxy, { x: 0 }); 1128 1129 1130 1131 1148 1149 1171 1172 1173 1174 11…" at bounding box center [245, 386] width 428 height 574
paste textarea "})[0]"
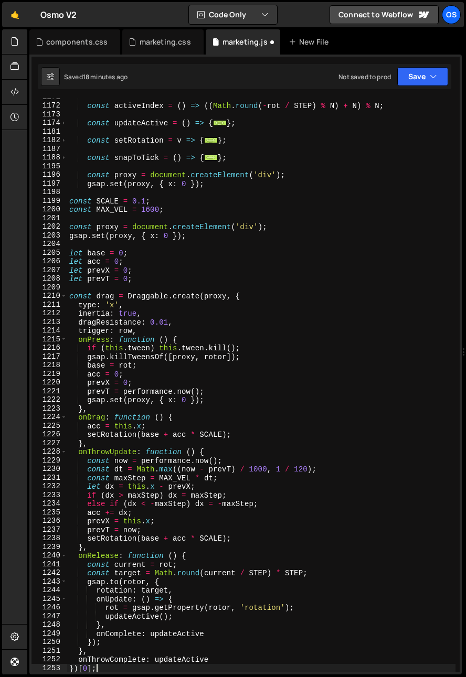
scroll to position [881, 0]
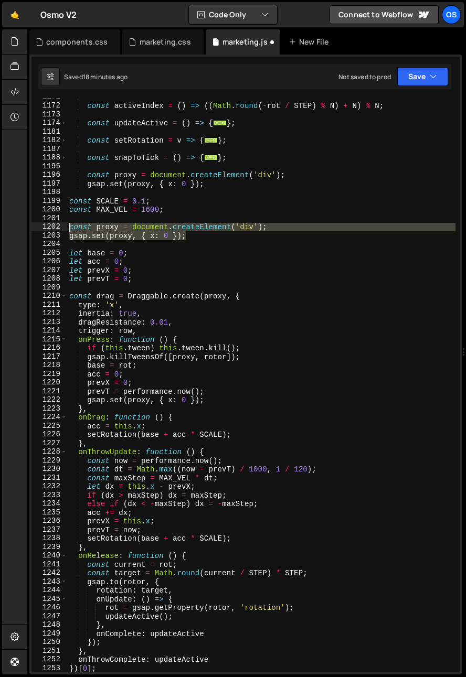
drag, startPoint x: 187, startPoint y: 234, endPoint x: 46, endPoint y: 227, distance: 141.3
click at [46, 227] on div "})[0]; 1171 1172 1173 1174 1181 1182 1187 1188 1195 1196 1197 1198 1199 1200 12…" at bounding box center [245, 386] width 428 height 574
type textarea "const proxy = document.createElement('div'); gsap.set(proxy, { x: 0 });"
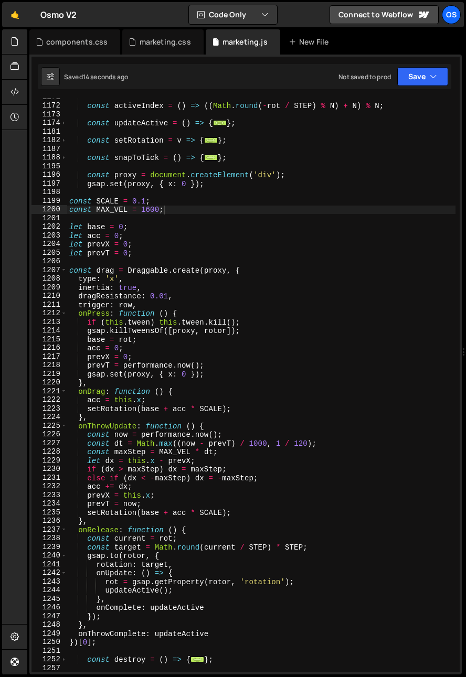
click at [108, 394] on div "const activeIndex = ( ) => (( Math . round ( - rot / STEP ) % N ) + N ) % N ; c…" at bounding box center [261, 388] width 388 height 591
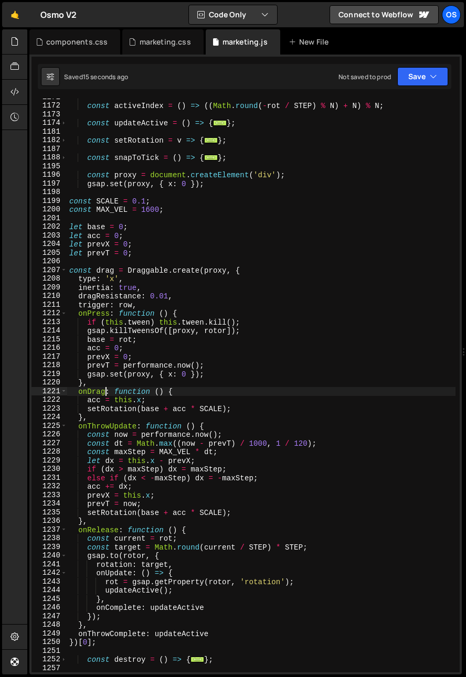
click at [104, 430] on div "const activeIndex = ( ) => (( Math . round ( - rot / STEP ) % N ) + N ) % N ; c…" at bounding box center [261, 388] width 388 height 591
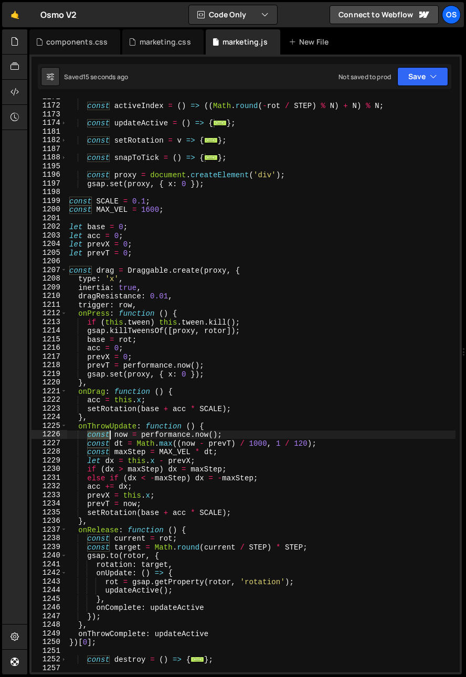
click at [104, 430] on div "const activeIndex = ( ) => (( Math . round ( - rot / STEP ) % N ) + N ) % N ; c…" at bounding box center [261, 388] width 388 height 591
click at [121, 507] on div "const activeIndex = ( ) => (( Math . round ( - rot / STEP ) % N ) + N ) % N ; c…" at bounding box center [261, 388] width 388 height 591
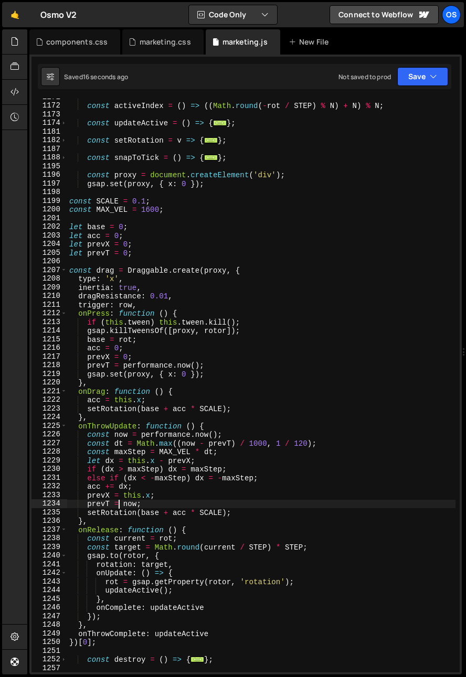
click at [104, 507] on div "const activeIndex = ( ) => (( Math . round ( - rot / STEP ) % N ) + N ) % N ; c…" at bounding box center [261, 388] width 388 height 591
click at [88, 327] on div "const activeIndex = ( ) => (( Math . round ( - rot / STEP ) % N ) + N ) % N ; c…" at bounding box center [261, 388] width 388 height 591
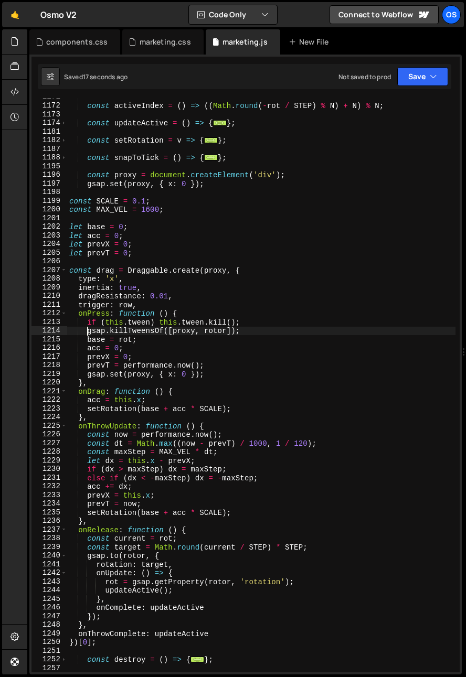
click at [97, 328] on div "const activeIndex = ( ) => (( Math . round ( - rot / STEP ) % N ) + N ) % N ; c…" at bounding box center [261, 388] width 388 height 591
click at [129, 331] on div "const activeIndex = ( ) => (( Math . round ( - rot / STEP ) % N ) + N ) % N ; c…" at bounding box center [261, 388] width 388 height 591
click at [97, 336] on div "const activeIndex = ( ) => (( Math . round ( - rot / STEP ) % N ) + N ) % N ; c…" at bounding box center [261, 388] width 388 height 591
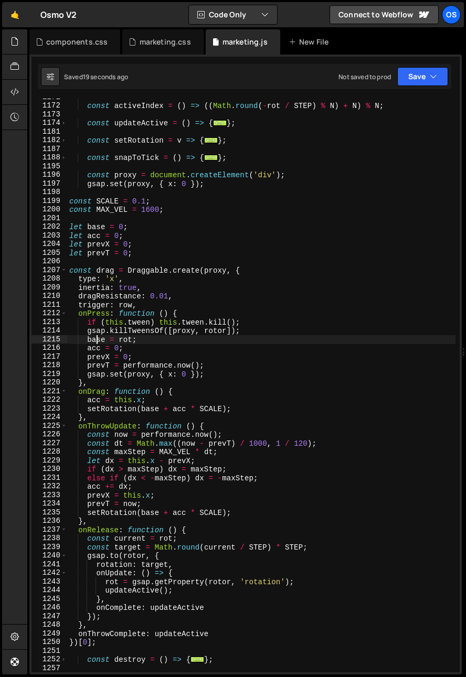
click at [102, 366] on div "const activeIndex = ( ) => (( Math . round ( - rot / STEP ) % N ) + N ) % N ; c…" at bounding box center [261, 388] width 388 height 591
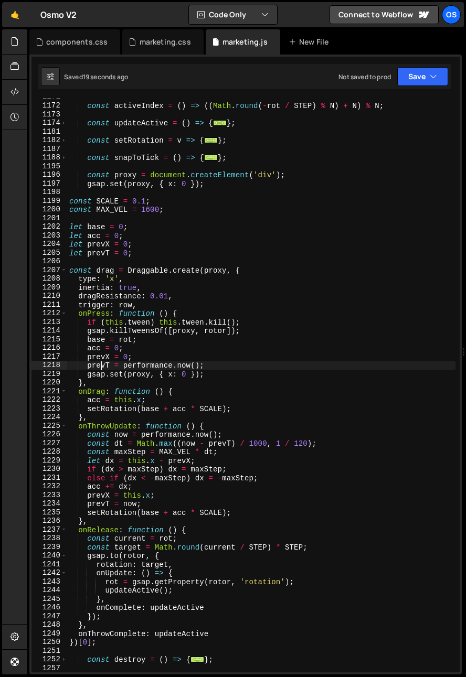
click at [100, 373] on div "const activeIndex = ( ) => (( Math . round ( - rot / STEP ) % N ) + N ) % N ; c…" at bounding box center [261, 388] width 388 height 591
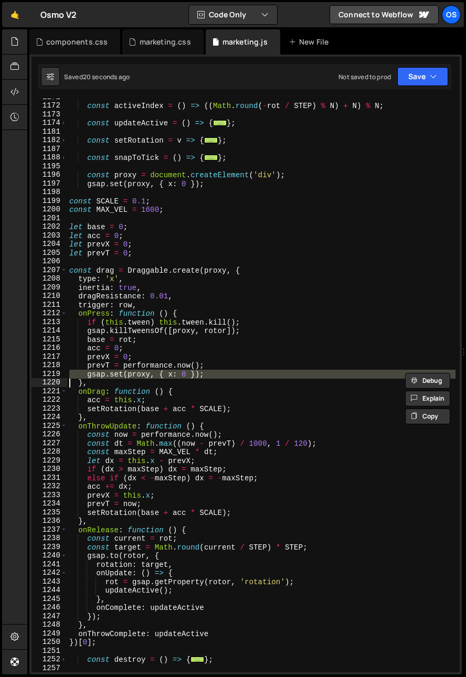
click at [147, 389] on div "const activeIndex = ( ) => (( Math . round ( - rot / STEP ) % N ) + N ) % N ; c…" at bounding box center [261, 388] width 388 height 591
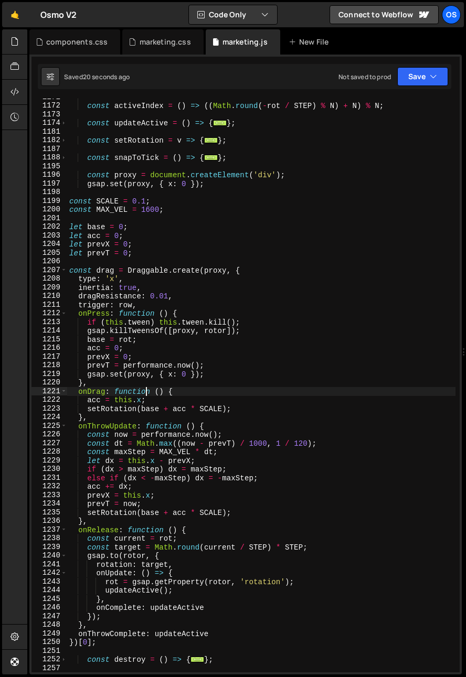
click at [99, 405] on div "const activeIndex = ( ) => (( Math . round ( - rot / STEP ) % N ) + N ) % N ; c…" at bounding box center [261, 388] width 388 height 591
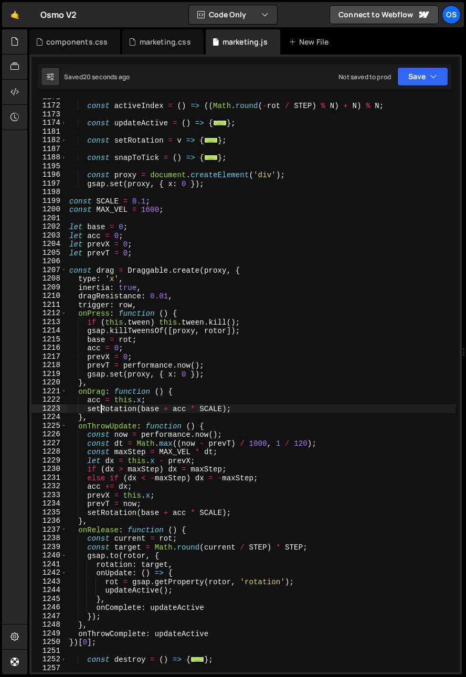
click at [99, 405] on div "const activeIndex = ( ) => (( Math . round ( - rot / STEP ) % N ) + N ) % N ; c…" at bounding box center [261, 388] width 388 height 591
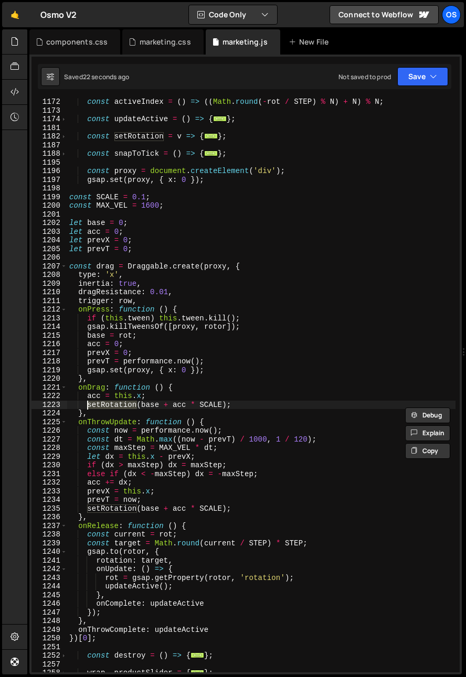
scroll to position [884, 0]
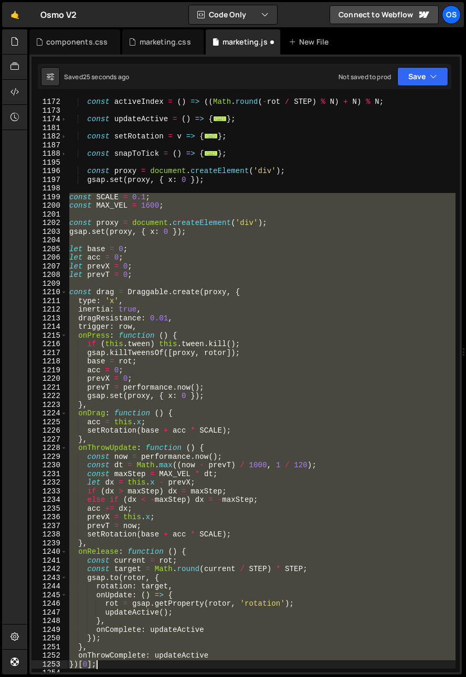
type textarea "onThrowComplete: updateActive })[0];"
